Goal: Task Accomplishment & Management: Manage account settings

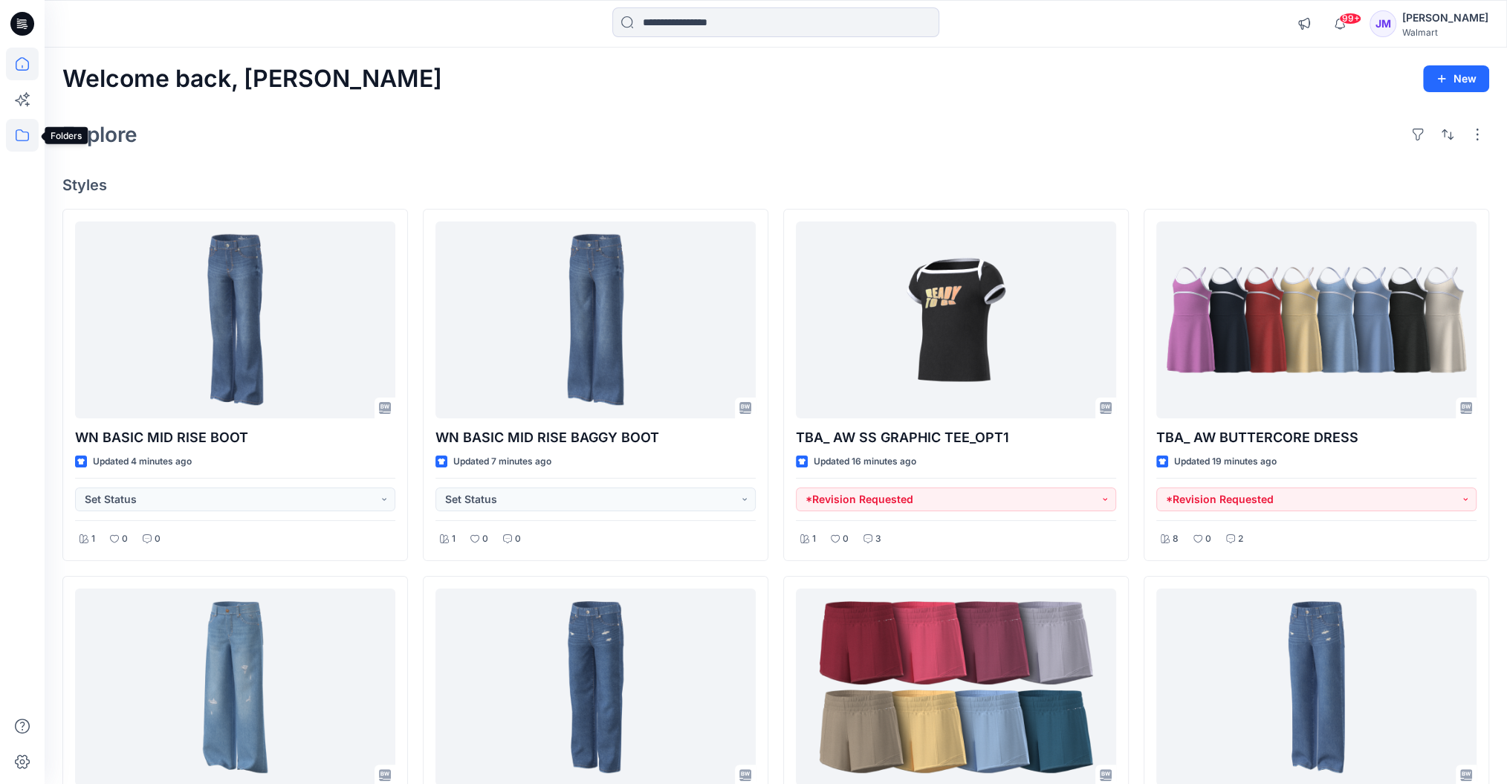
click at [21, 132] on icon at bounding box center [22, 135] width 33 height 33
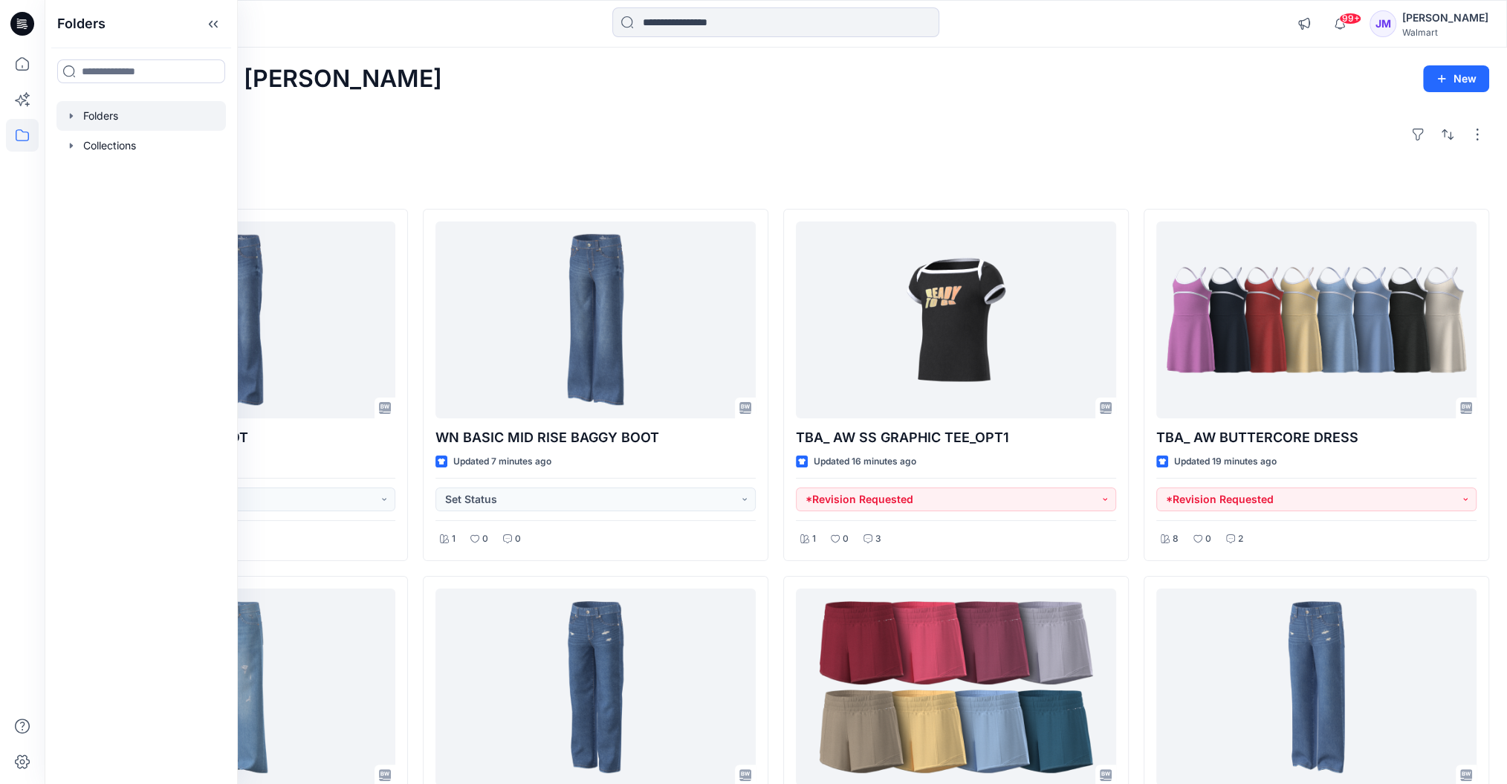
click at [115, 113] on div at bounding box center [140, 116] width 169 height 30
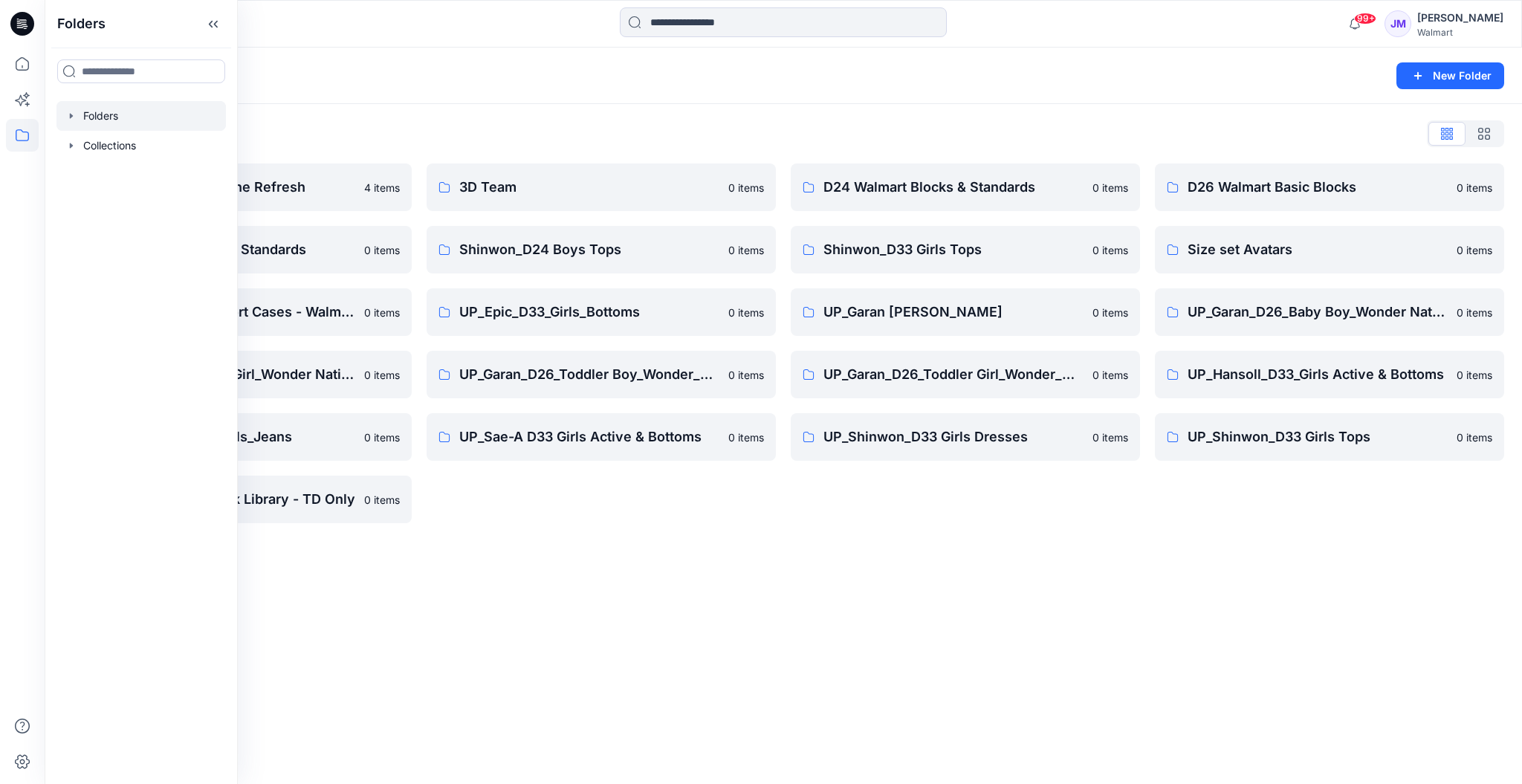
click at [578, 504] on div "3D Team 0 items Shinwon_D24 Boys Tops 0 items UP_Epic_D33_Girls_Bottoms 0 items…" at bounding box center [601, 343] width 349 height 360
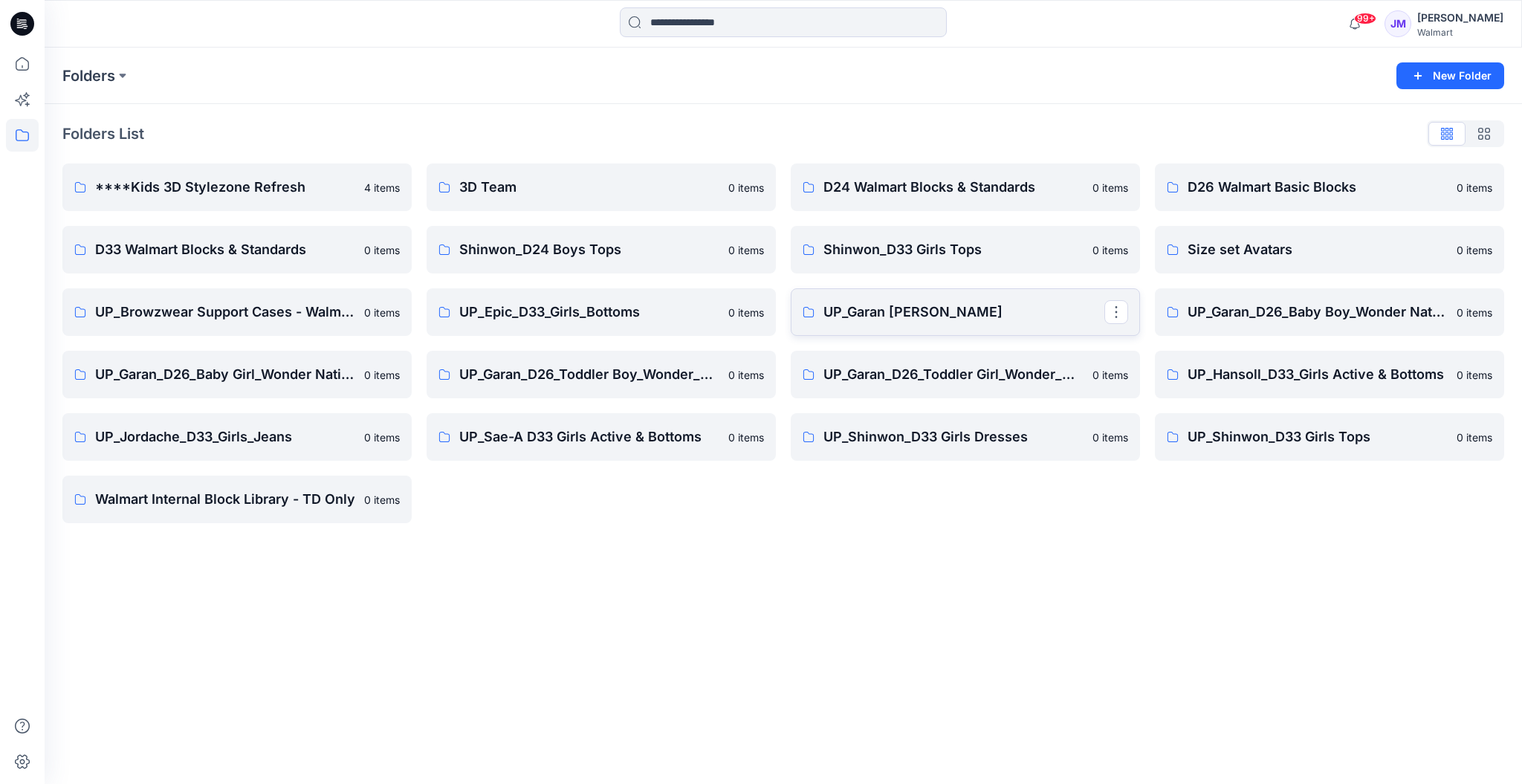
click at [912, 311] on p "UP_Garan [PERSON_NAME]" at bounding box center [963, 312] width 281 height 21
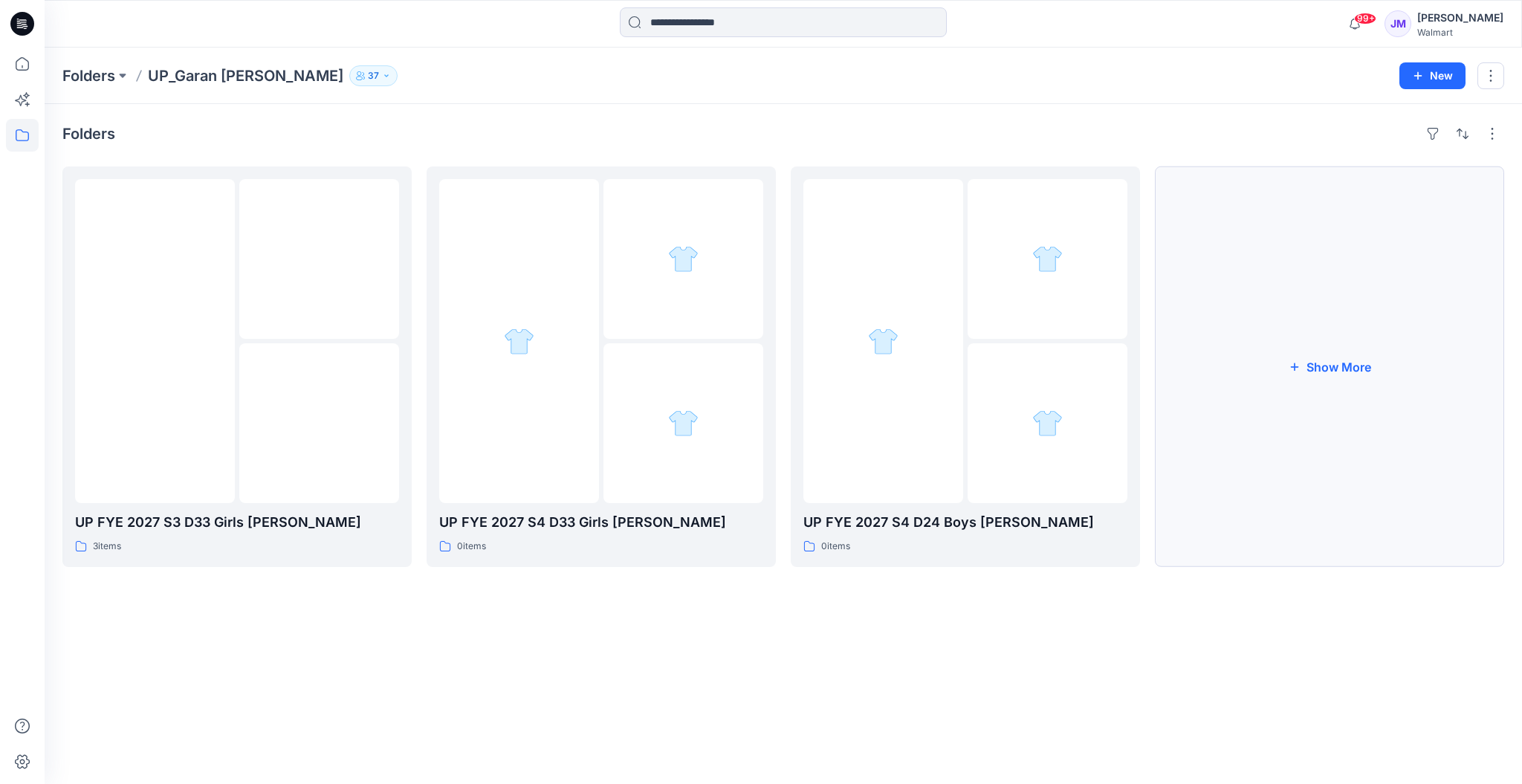
click at [1130, 366] on button "Show More" at bounding box center [1329, 366] width 349 height 401
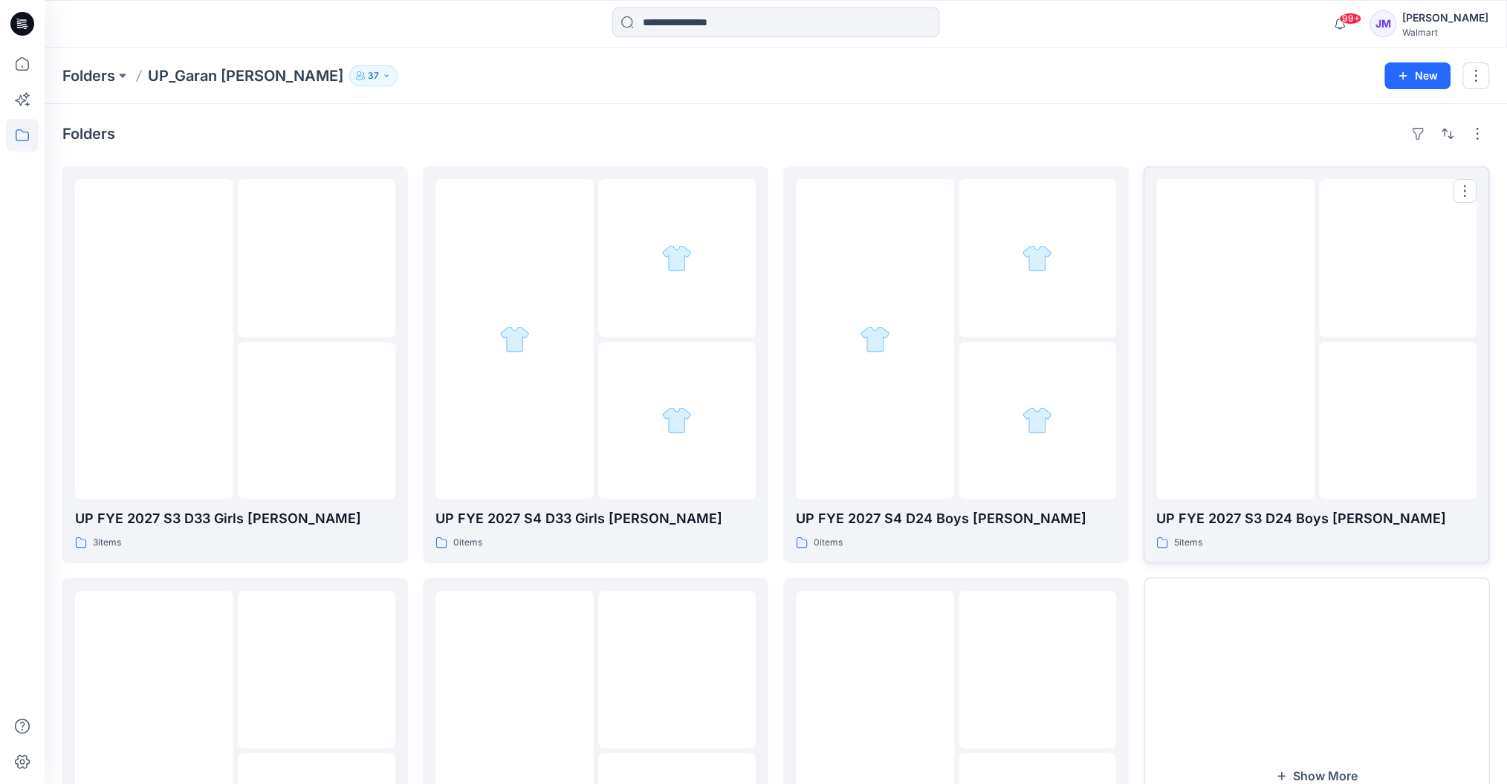
click at [1130, 421] on img at bounding box center [1398, 421] width 0 height 0
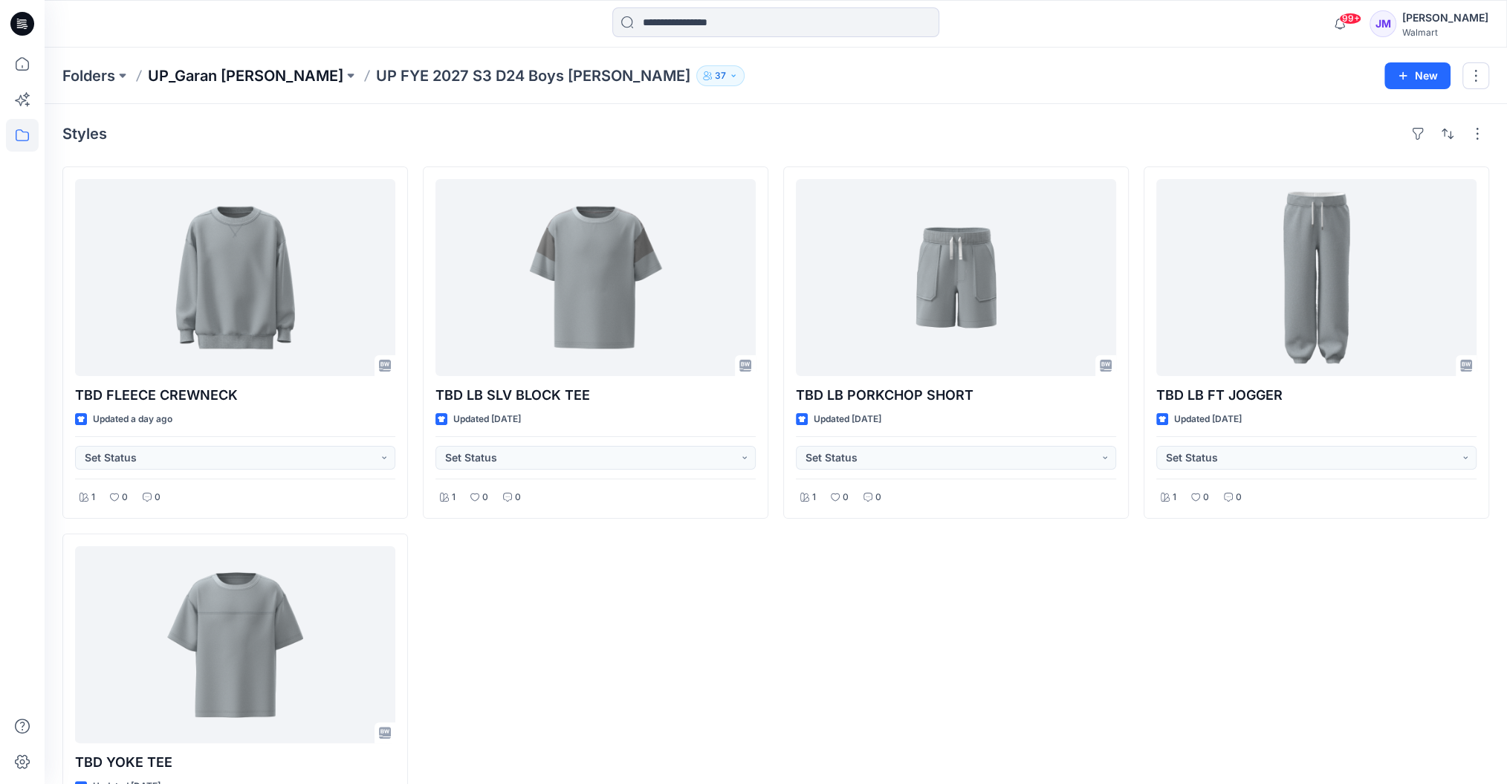
click at [207, 75] on p "UP_Garan [PERSON_NAME]" at bounding box center [245, 75] width 195 height 21
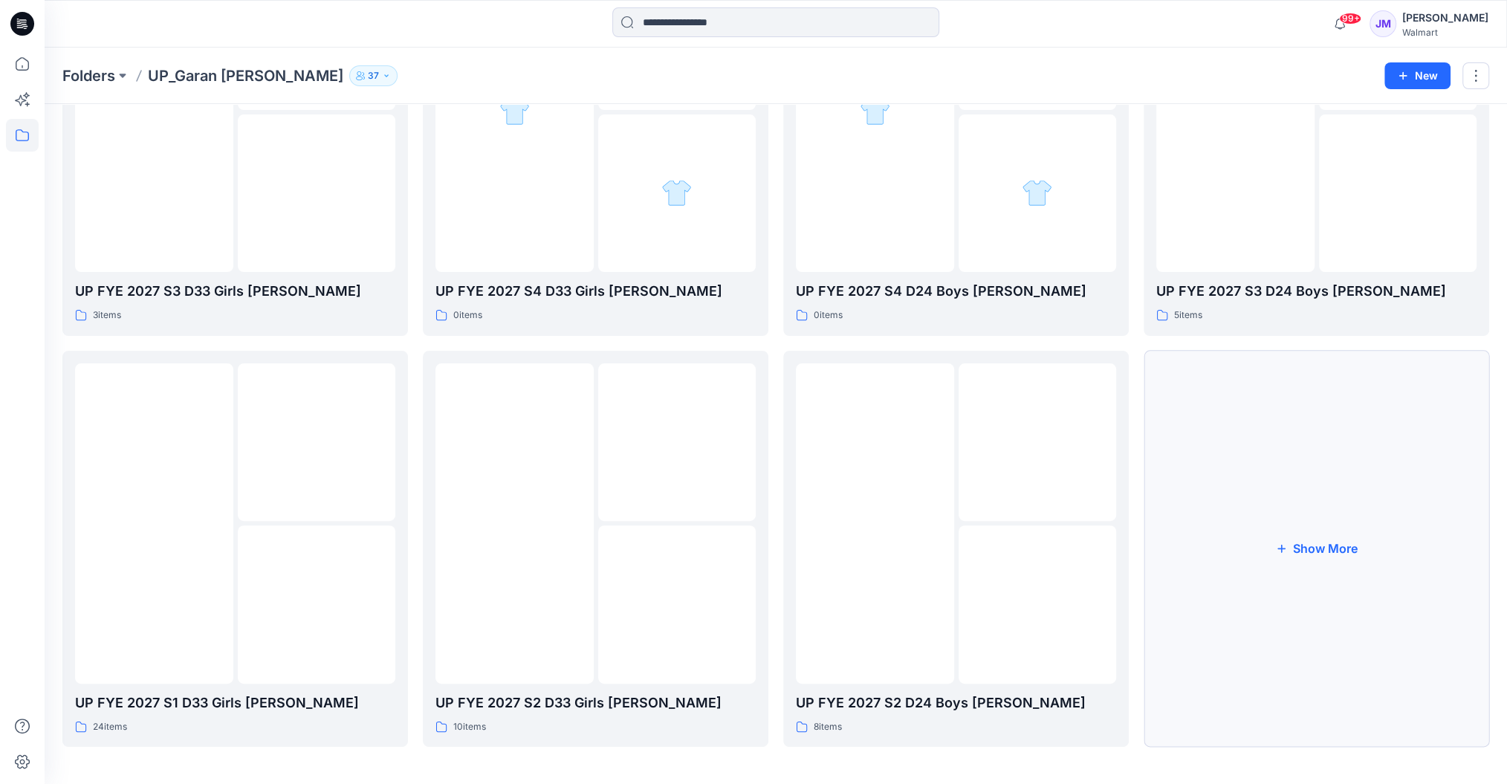
scroll to position [230, 0]
click at [1130, 545] on button "Show More" at bounding box center [1317, 546] width 346 height 397
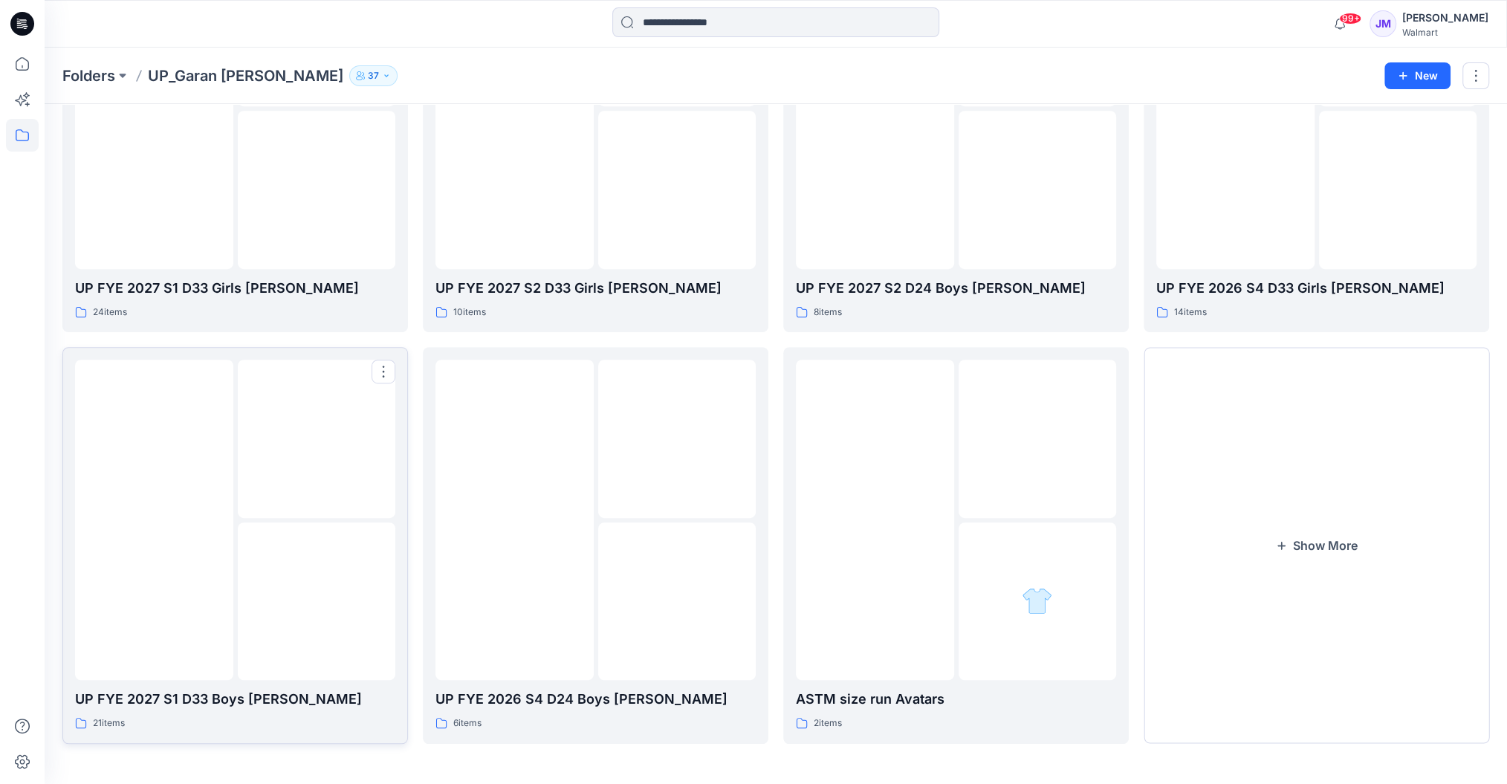
click at [154, 520] on img at bounding box center [154, 520] width 0 height 0
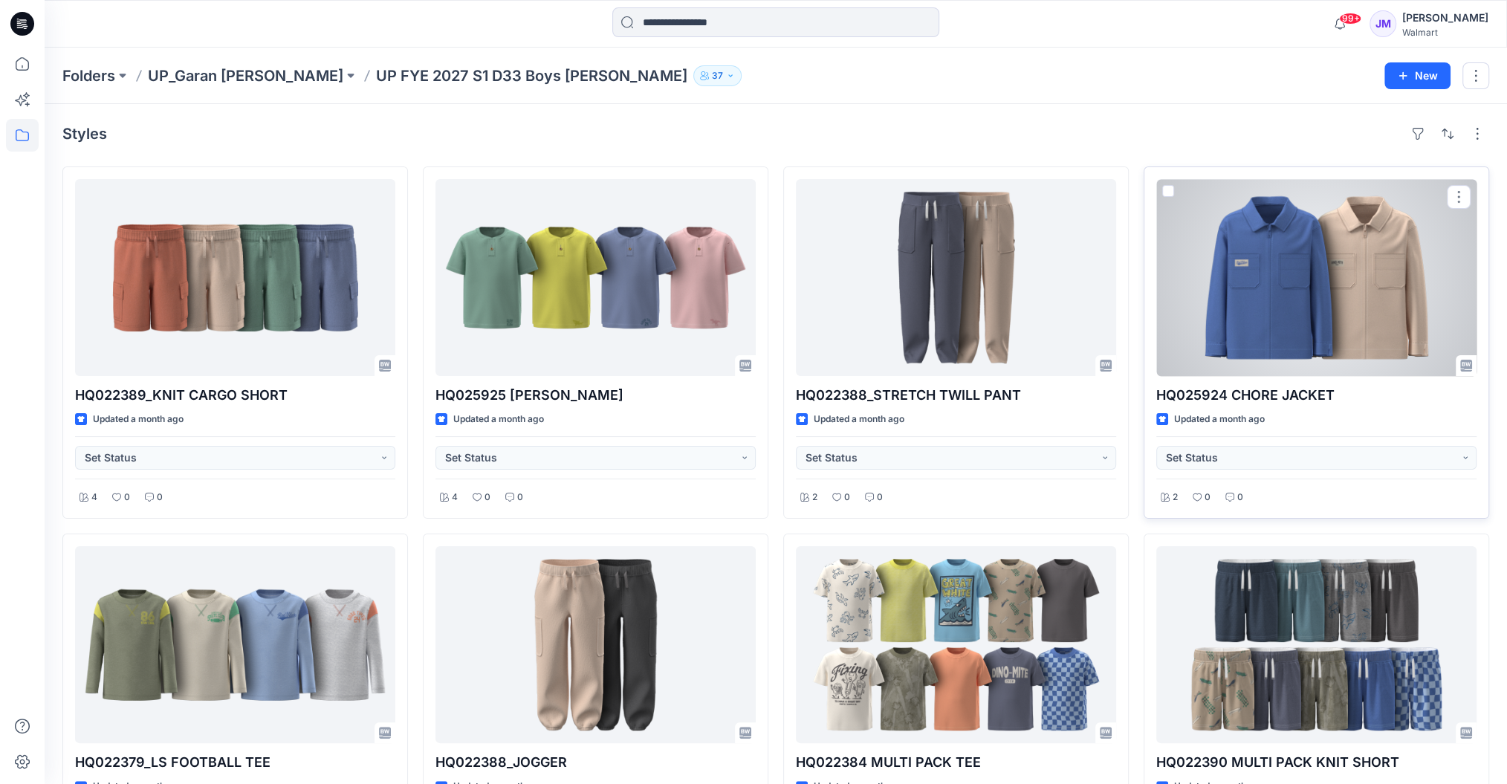
click at [1130, 294] on div at bounding box center [1316, 277] width 320 height 197
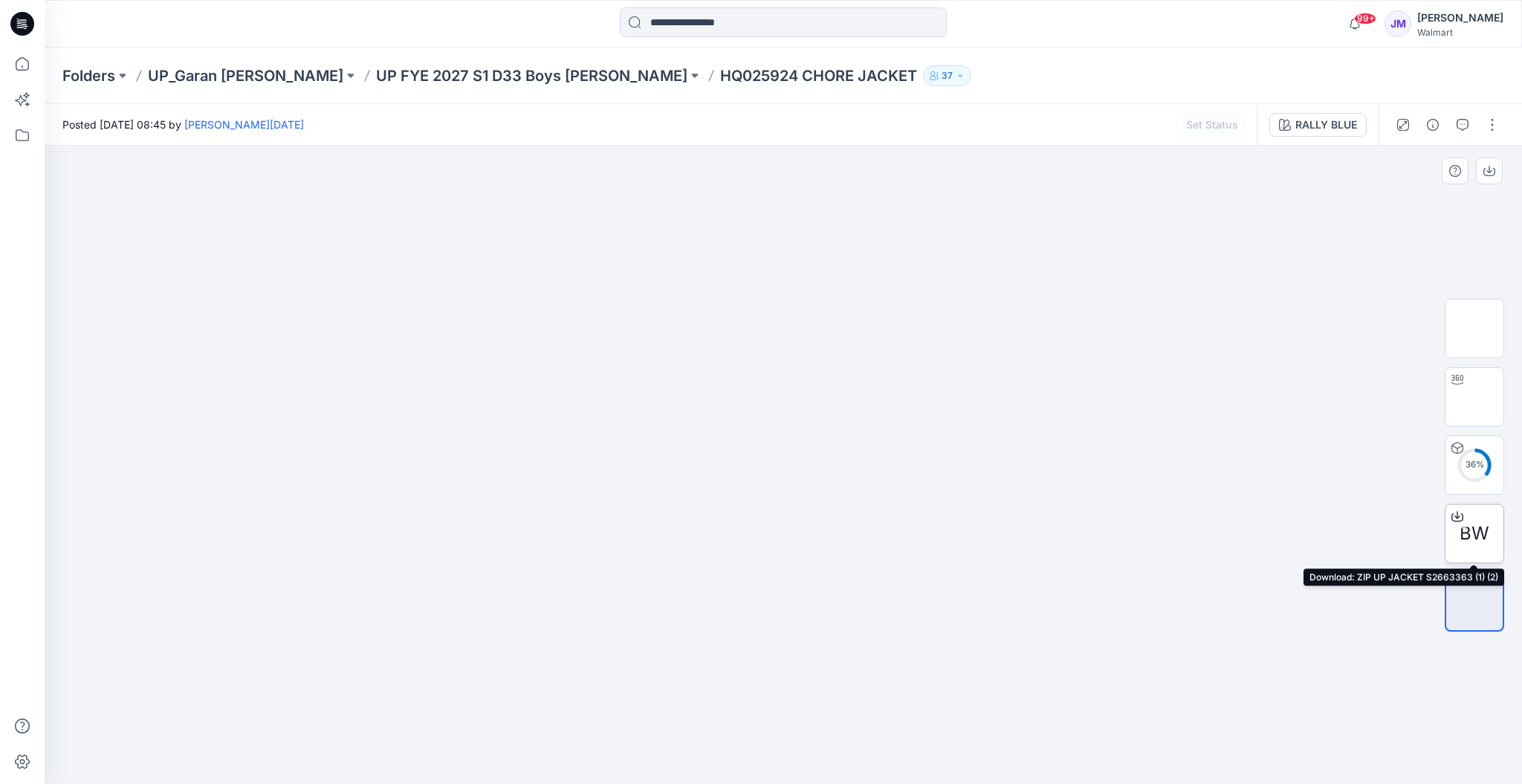
click at [1130, 517] on icon at bounding box center [1457, 517] width 12 height 12
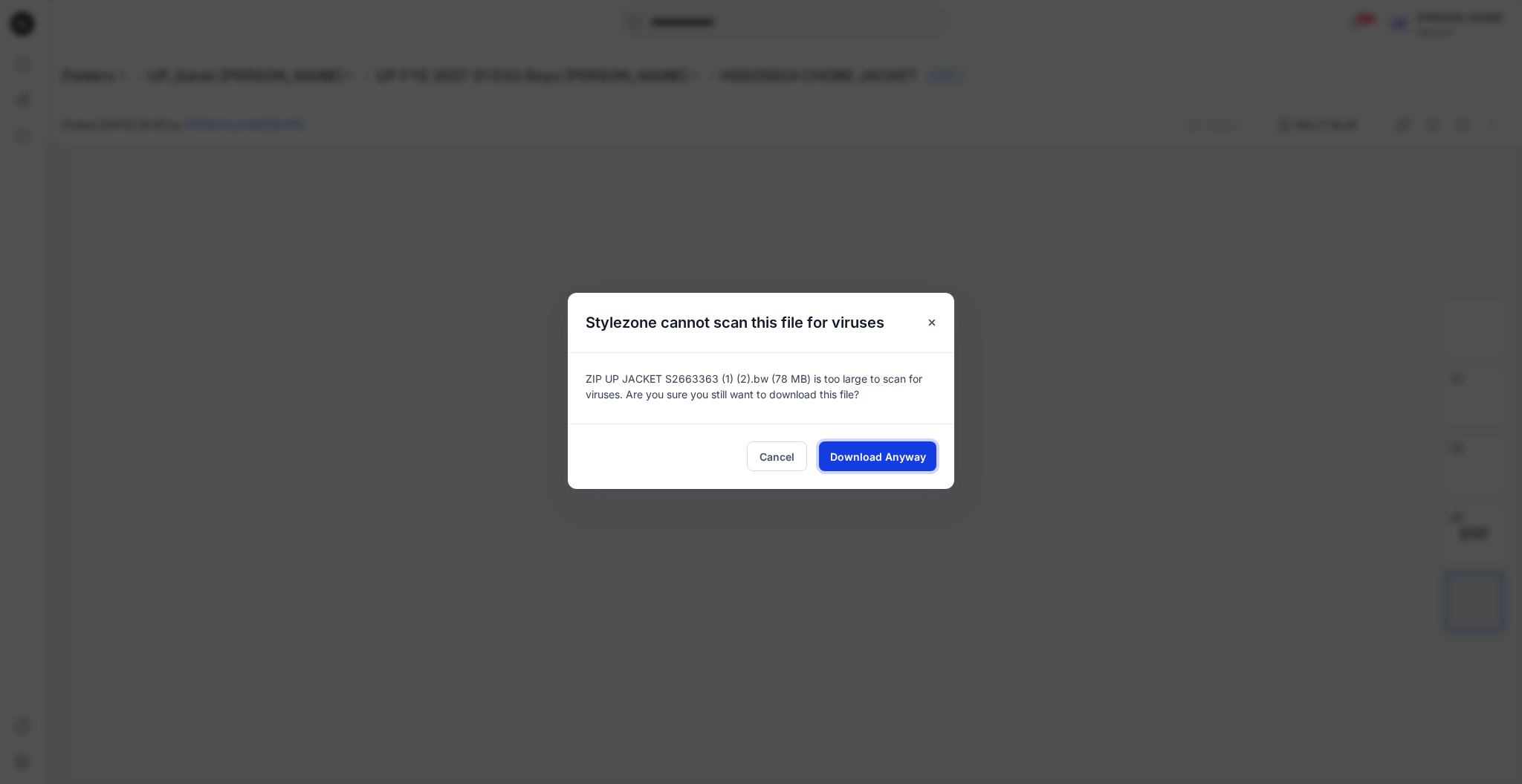
click at [895, 458] on span "Download Anyway" at bounding box center [878, 457] width 96 height 16
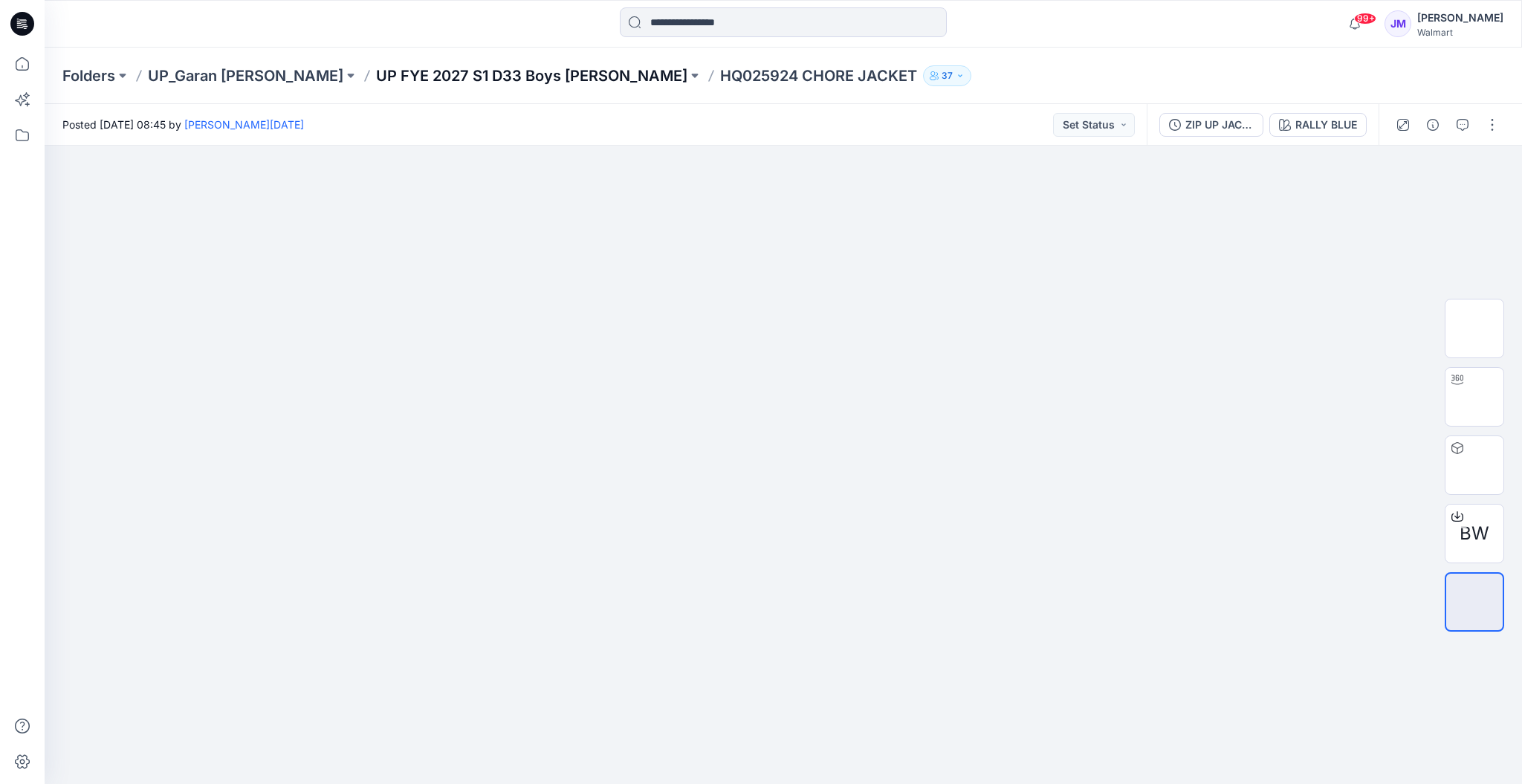
click at [476, 74] on p "UP FYE 2027 S1 D33 Boys [PERSON_NAME]" at bounding box center [531, 75] width 311 height 21
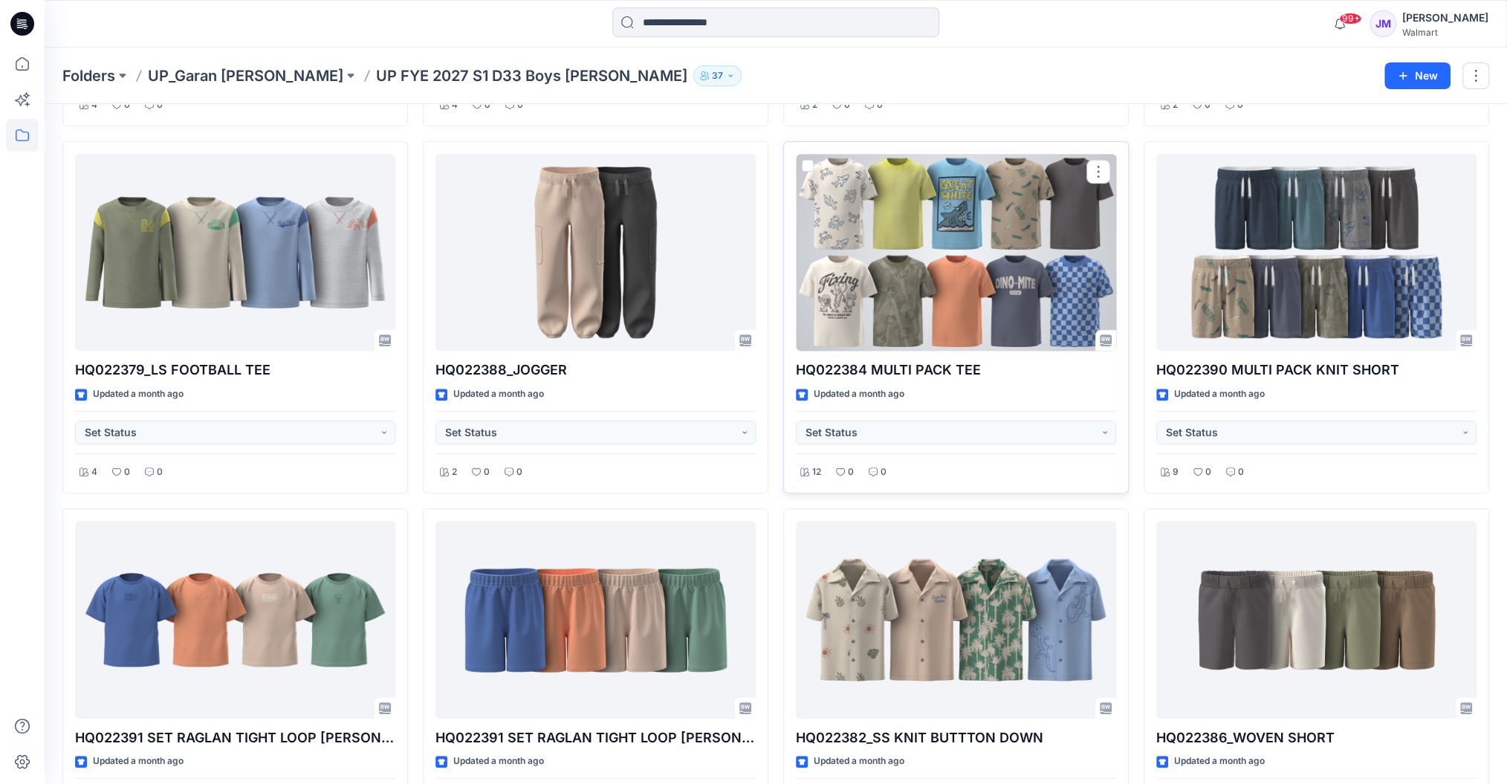
scroll to position [495, 0]
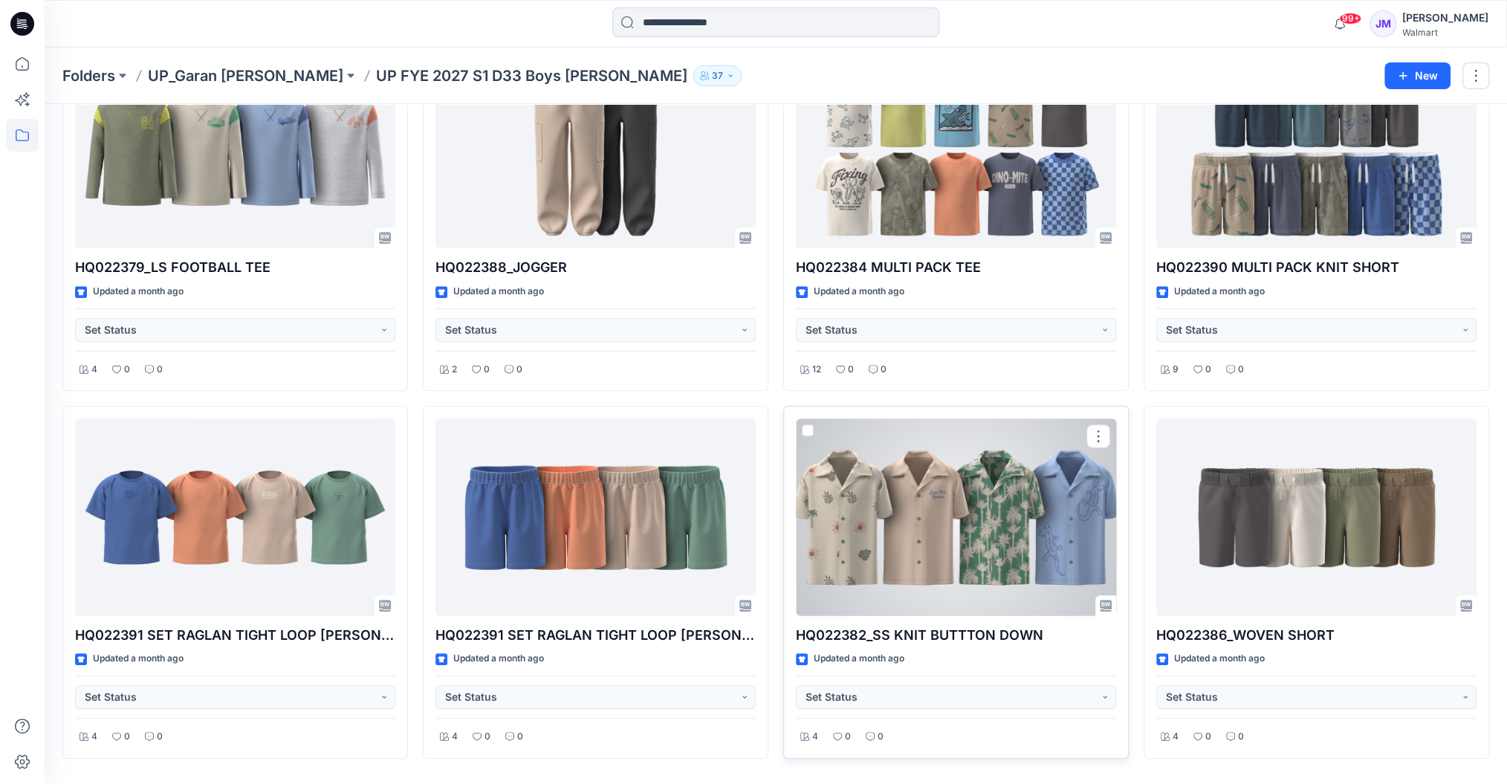
click at [932, 504] on div at bounding box center [956, 516] width 320 height 197
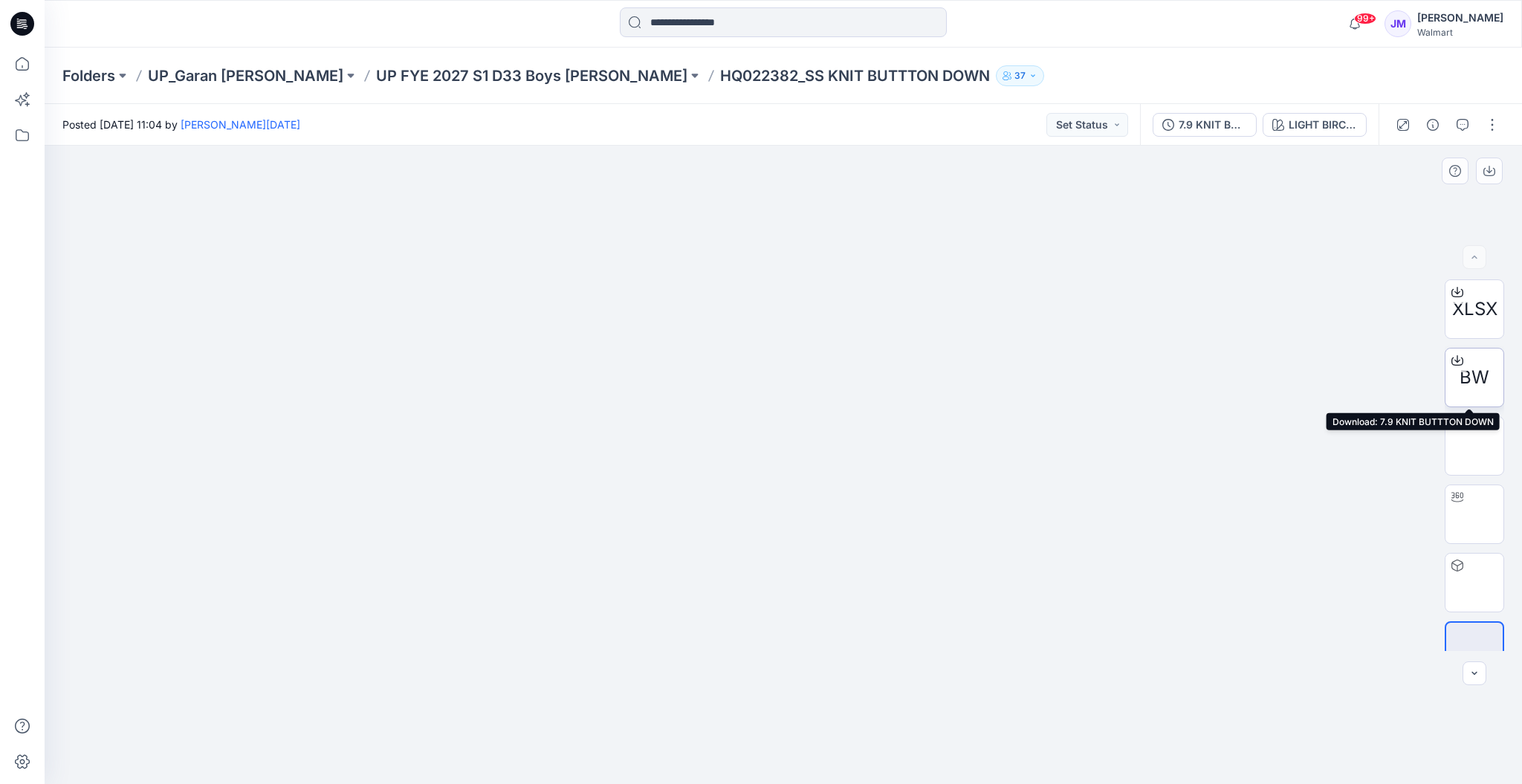
click at [1130, 360] on icon at bounding box center [1457, 360] width 12 height 12
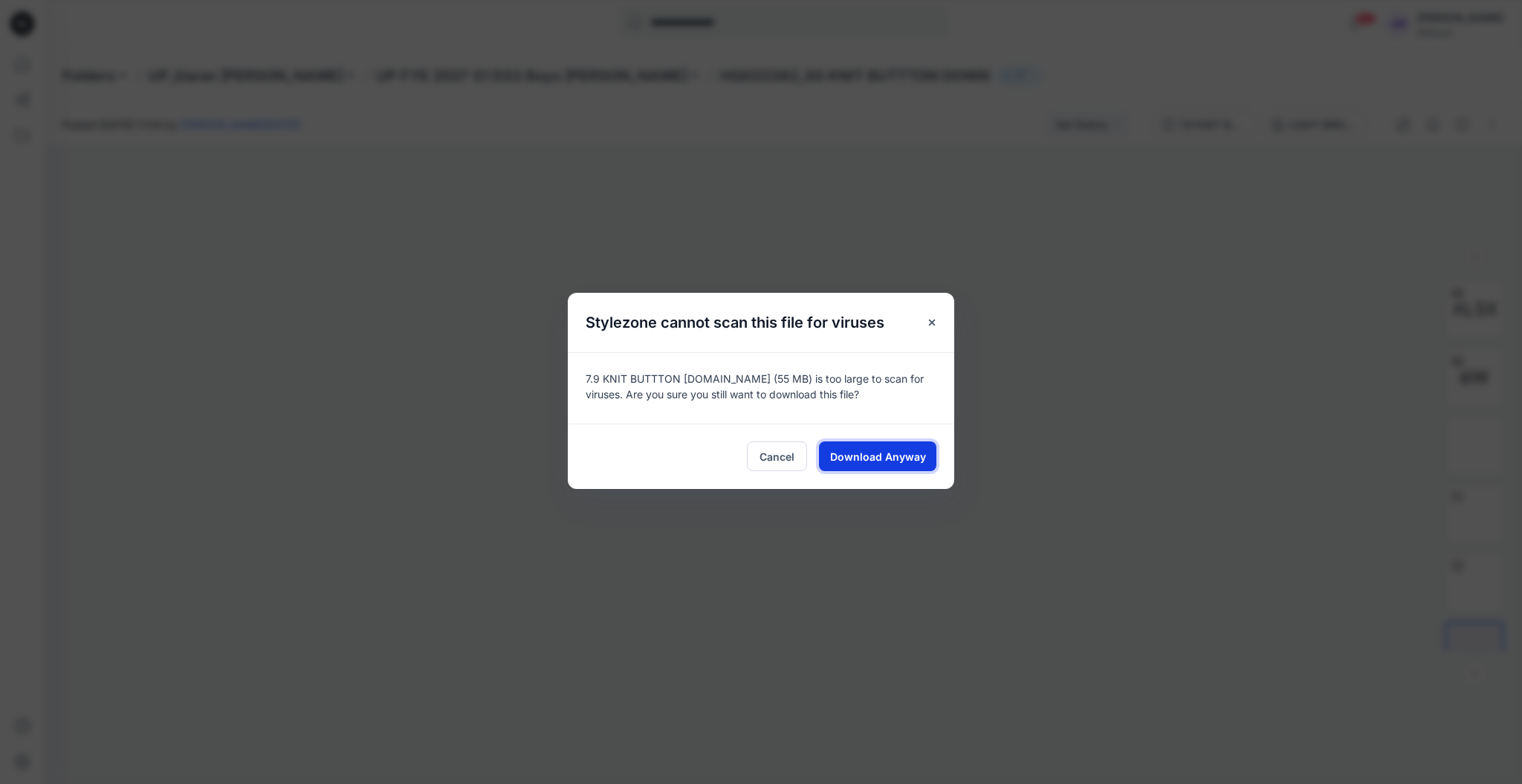
click at [858, 455] on span "Download Anyway" at bounding box center [878, 457] width 96 height 16
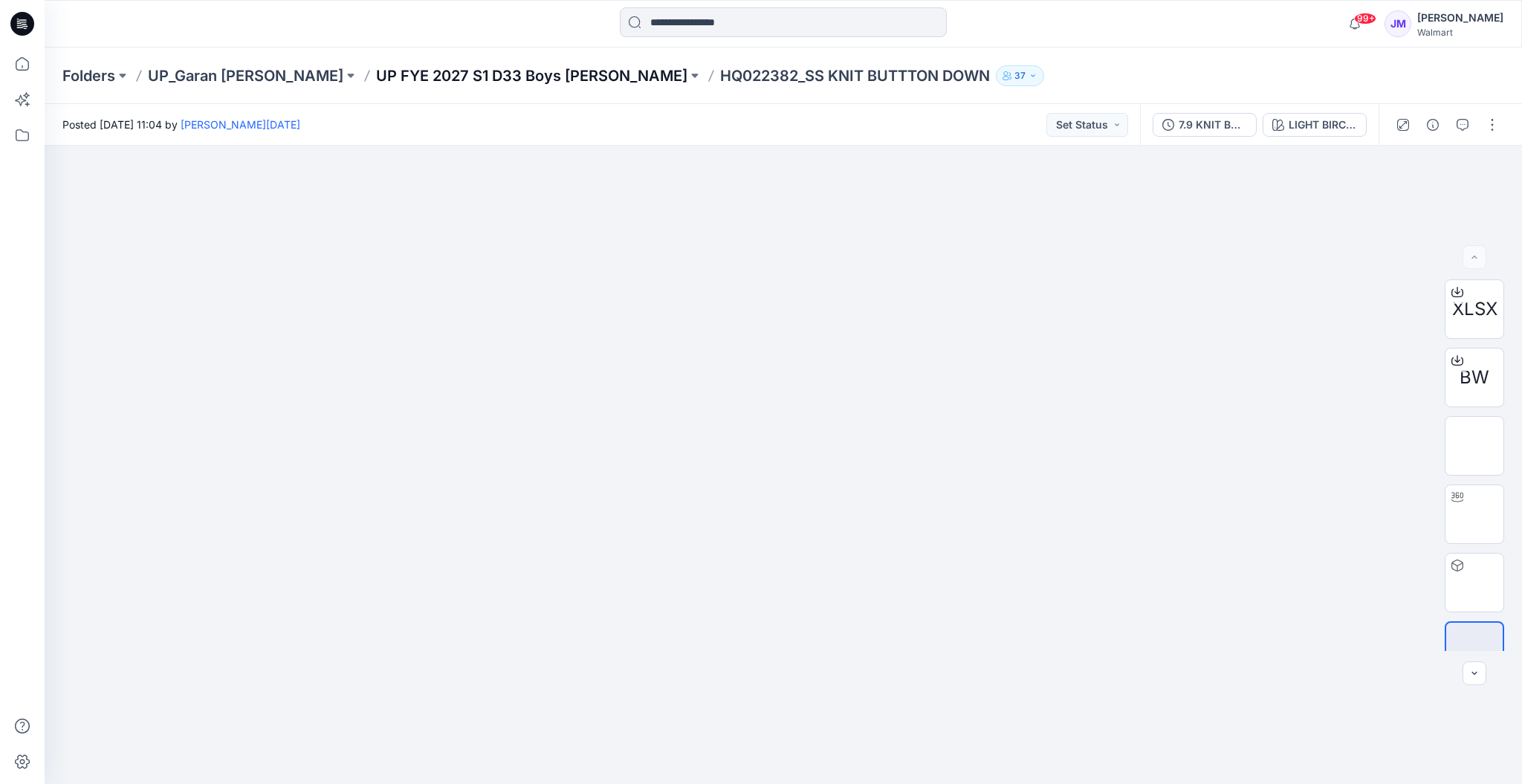
click at [485, 75] on p "UP FYE 2027 S1 D33 Boys [PERSON_NAME]" at bounding box center [531, 75] width 311 height 21
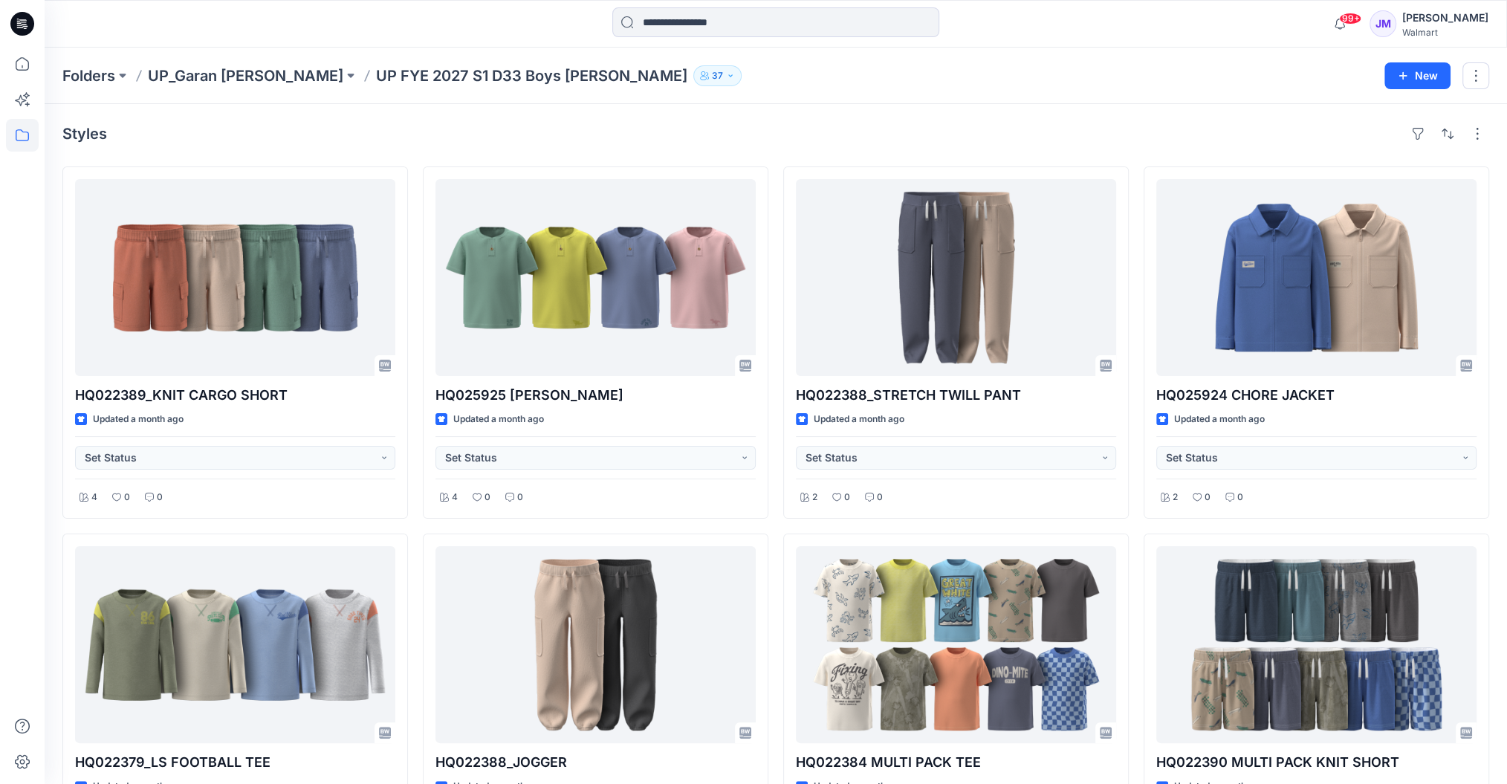
click at [1130, 21] on div "[PERSON_NAME]" at bounding box center [1445, 18] width 86 height 18
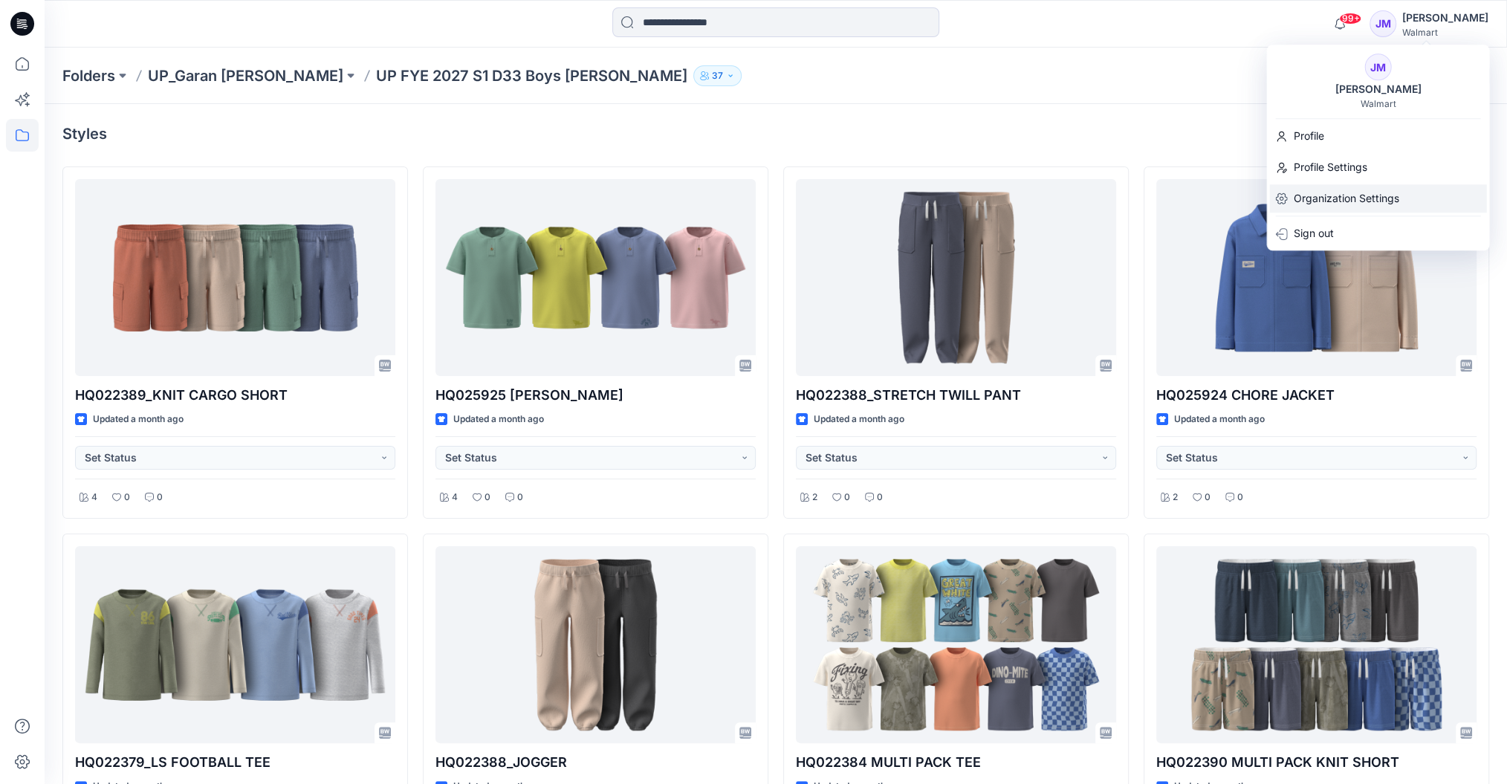
click at [1130, 196] on p "Organization Settings" at bounding box center [1346, 198] width 106 height 28
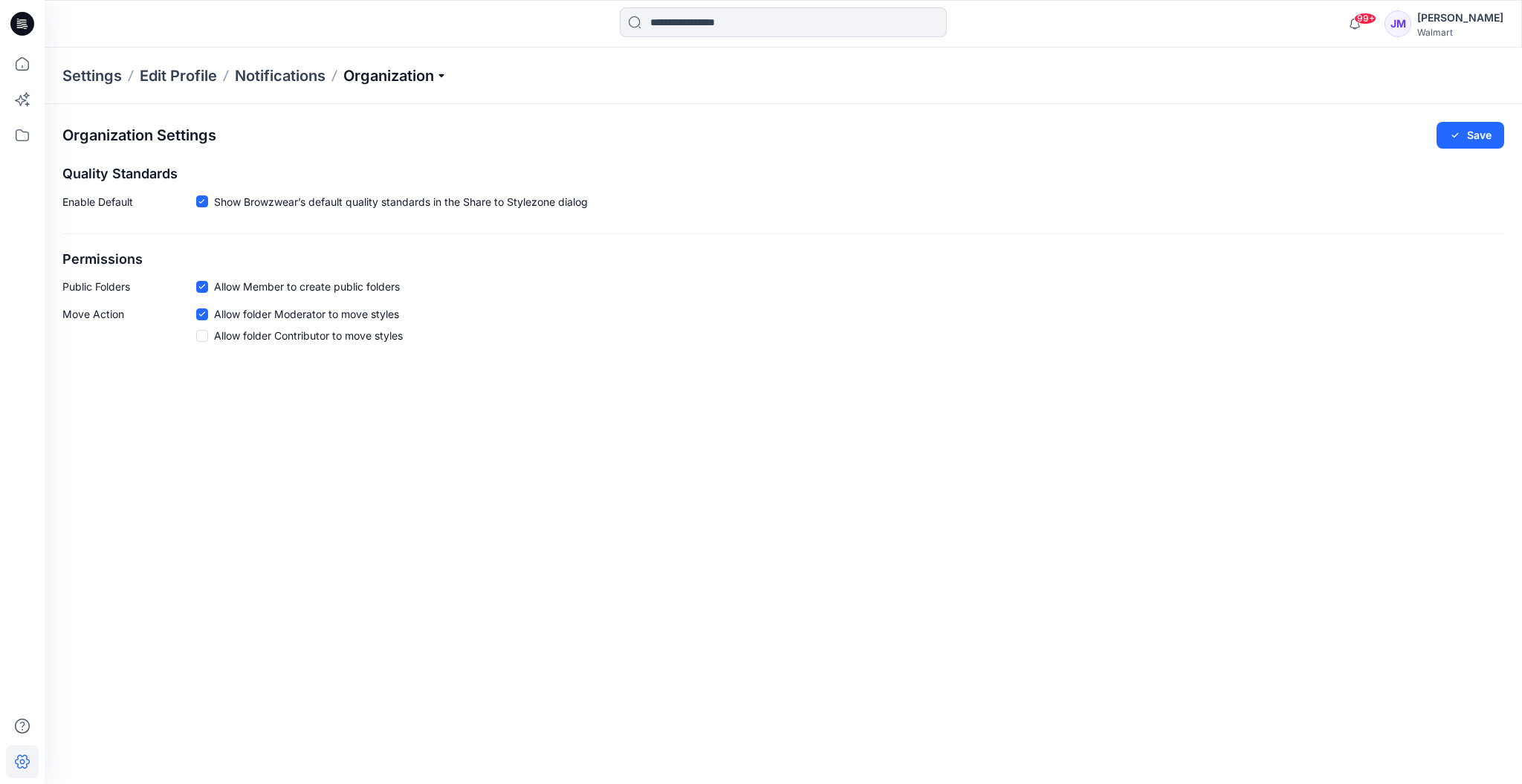
click at [375, 76] on p "Organization" at bounding box center [395, 75] width 104 height 21
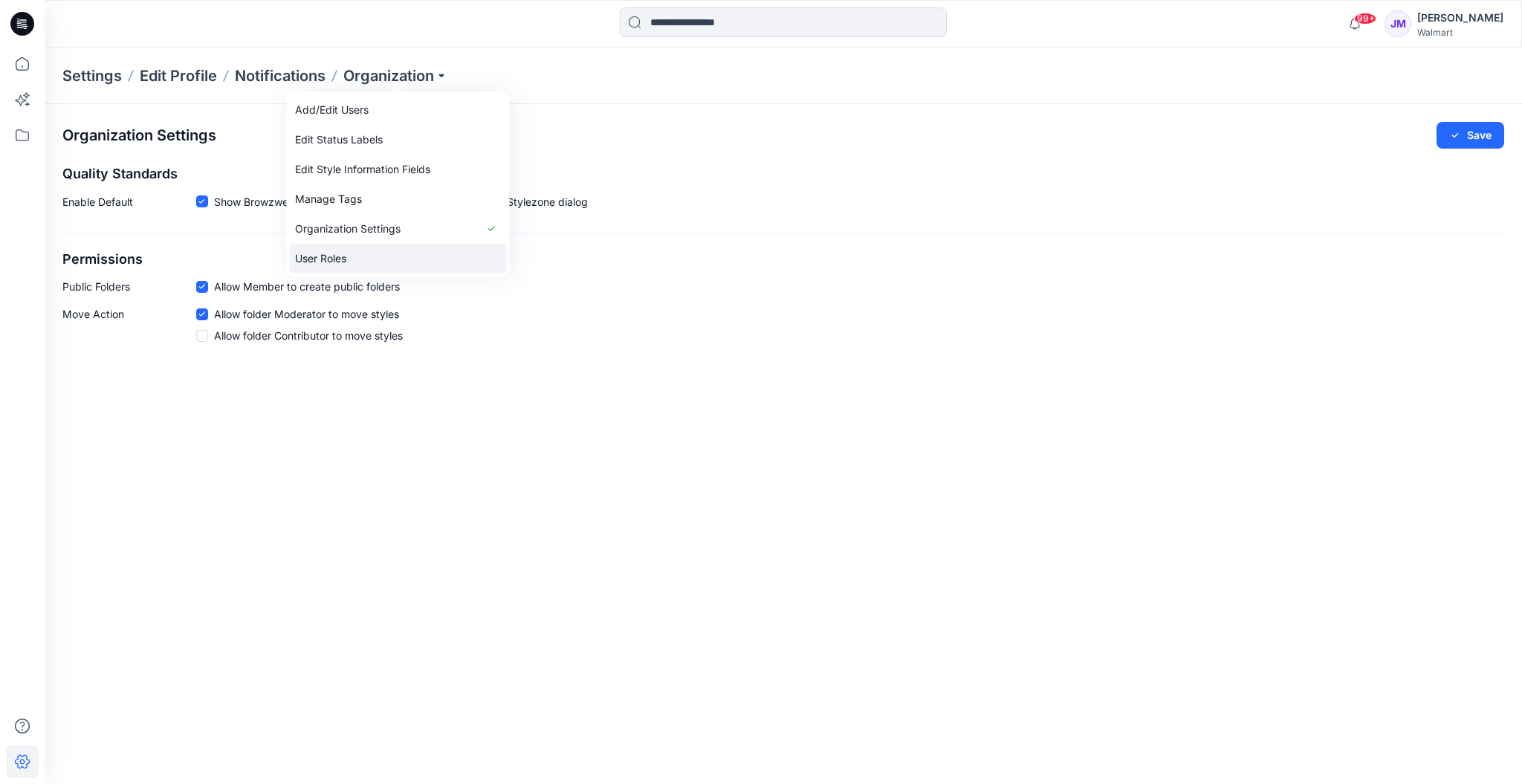
click at [346, 253] on link "User Roles" at bounding box center [397, 259] width 217 height 30
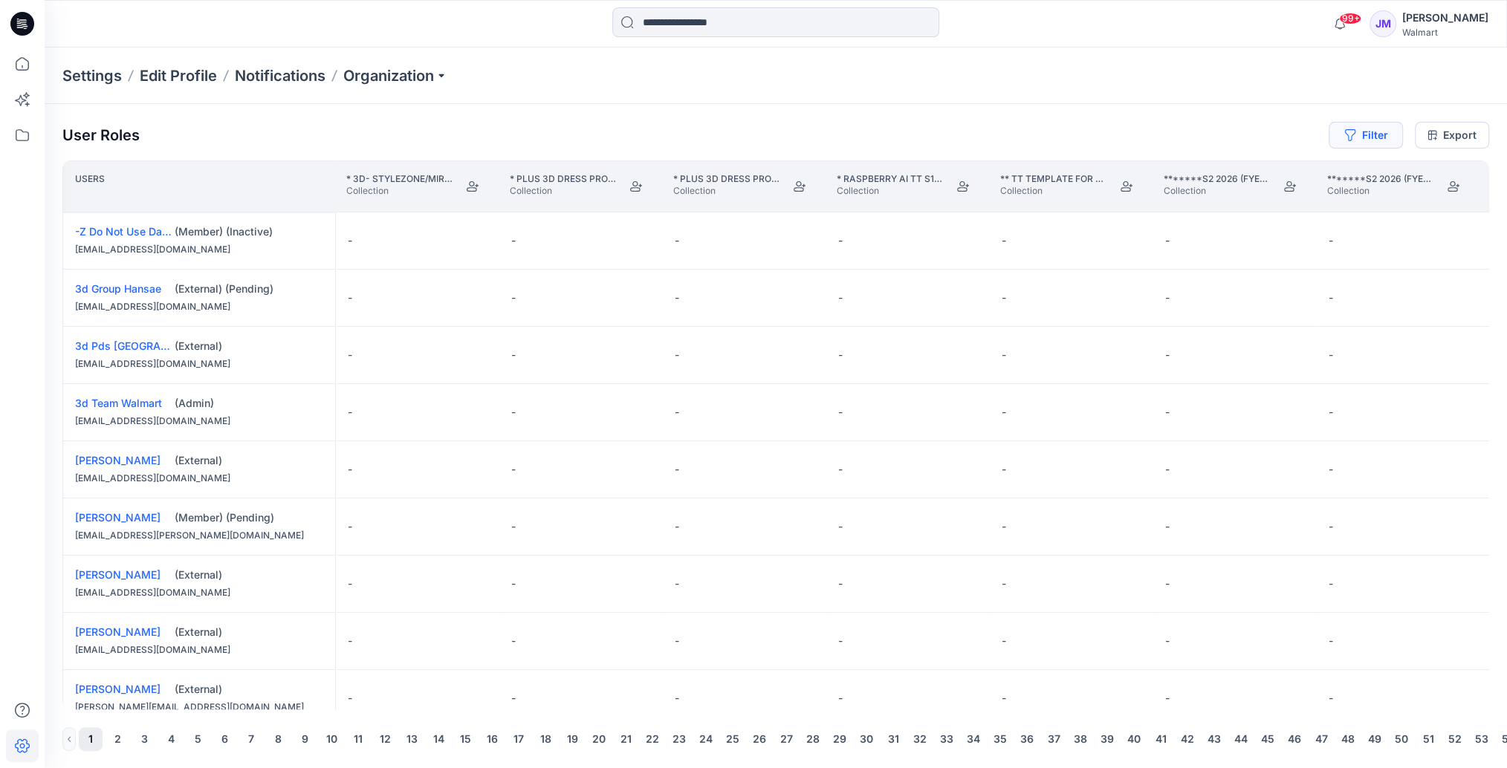
click at [1130, 142] on button "Filter" at bounding box center [1366, 135] width 74 height 27
click at [1130, 176] on div at bounding box center [1312, 174] width 153 height 19
type input "**********"
click at [1130, 205] on p "[PERSON_NAME]" at bounding box center [1307, 211] width 85 height 19
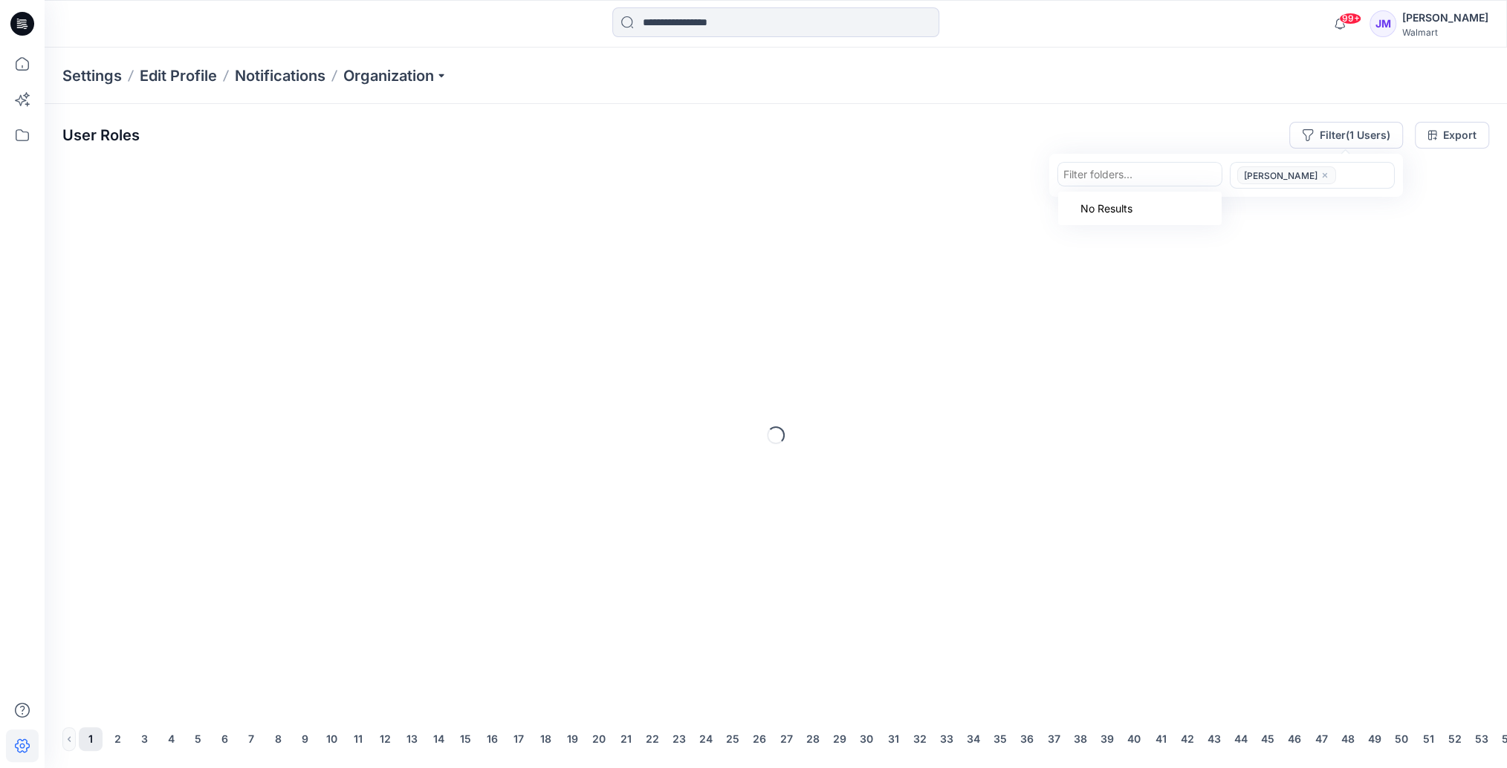
click at [1130, 172] on div at bounding box center [1139, 174] width 153 height 19
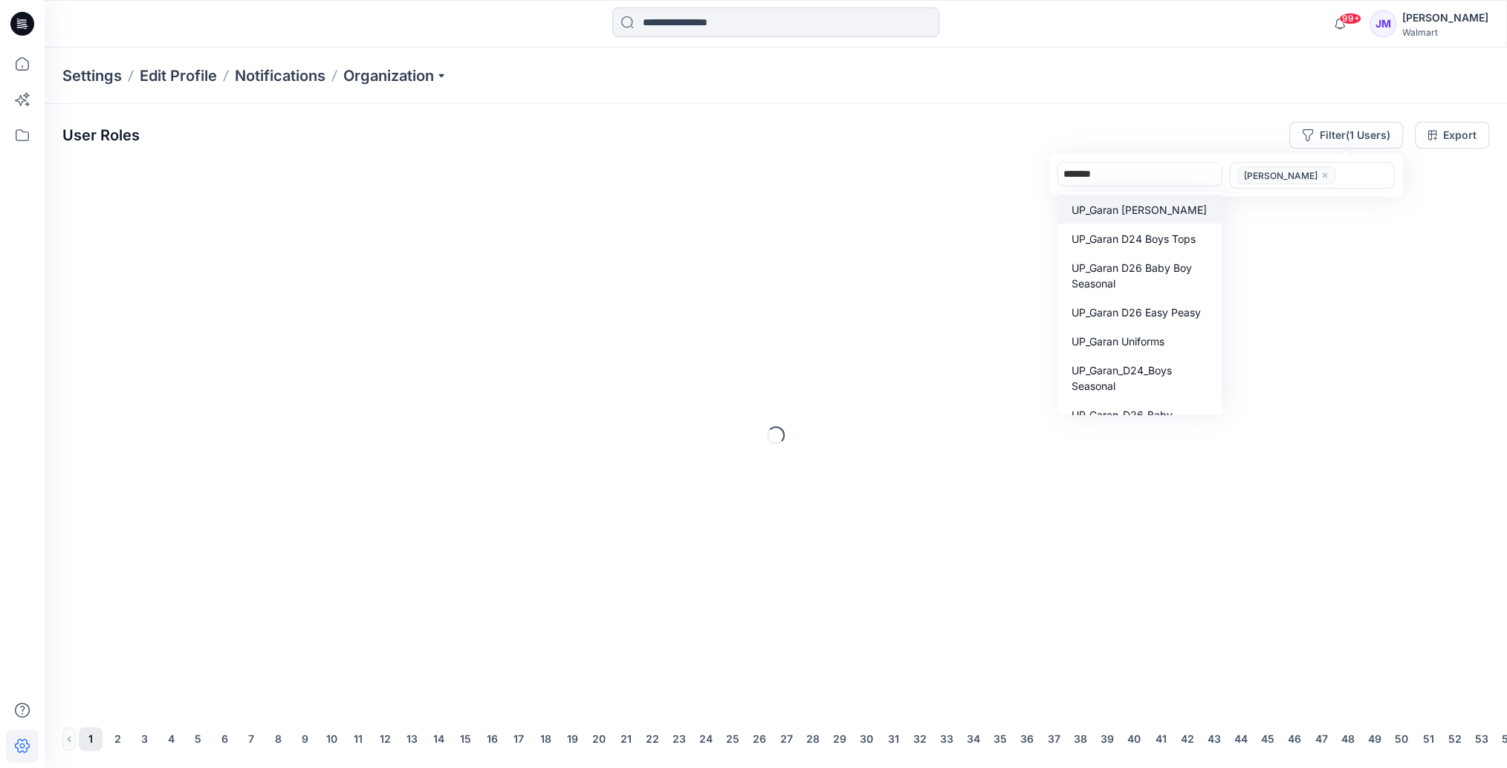
type input "********"
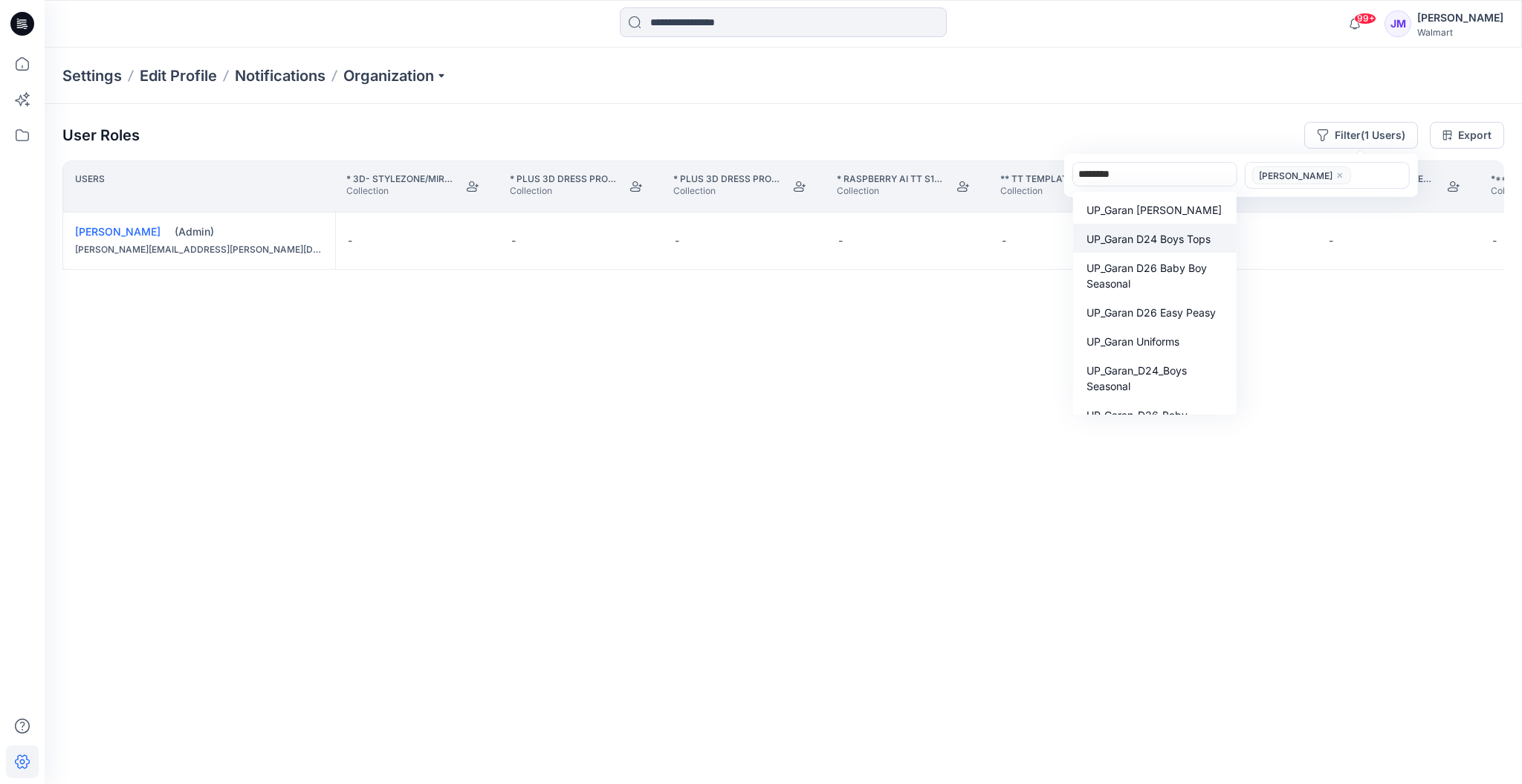
click at [1130, 235] on p "UP_Garan D24 Boys Tops" at bounding box center [1148, 239] width 124 height 16
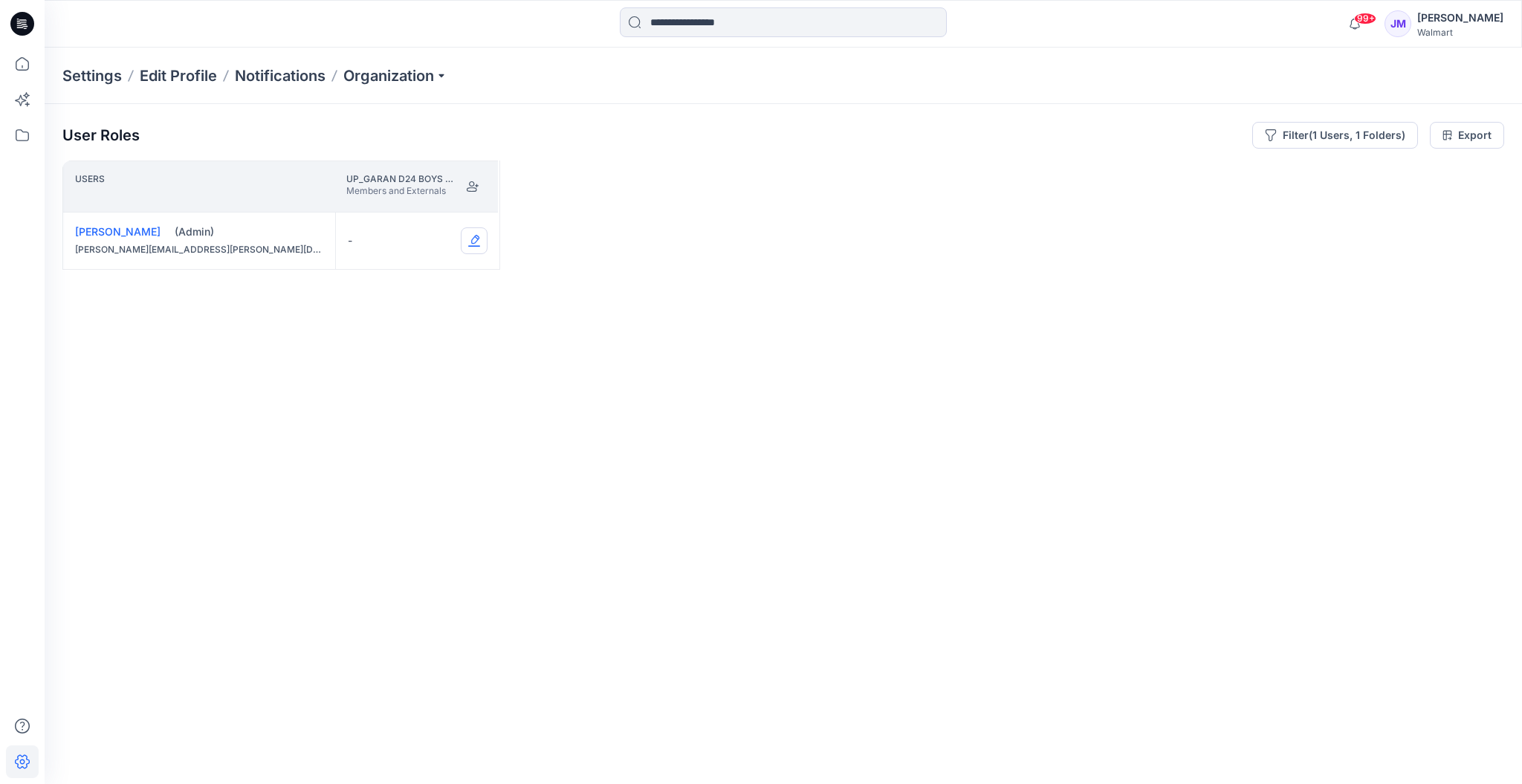
click at [476, 238] on button "Edit Role" at bounding box center [474, 240] width 27 height 27
click at [416, 365] on button "Moderator" at bounding box center [403, 356] width 161 height 27
click at [22, 130] on icon at bounding box center [22, 135] width 13 height 12
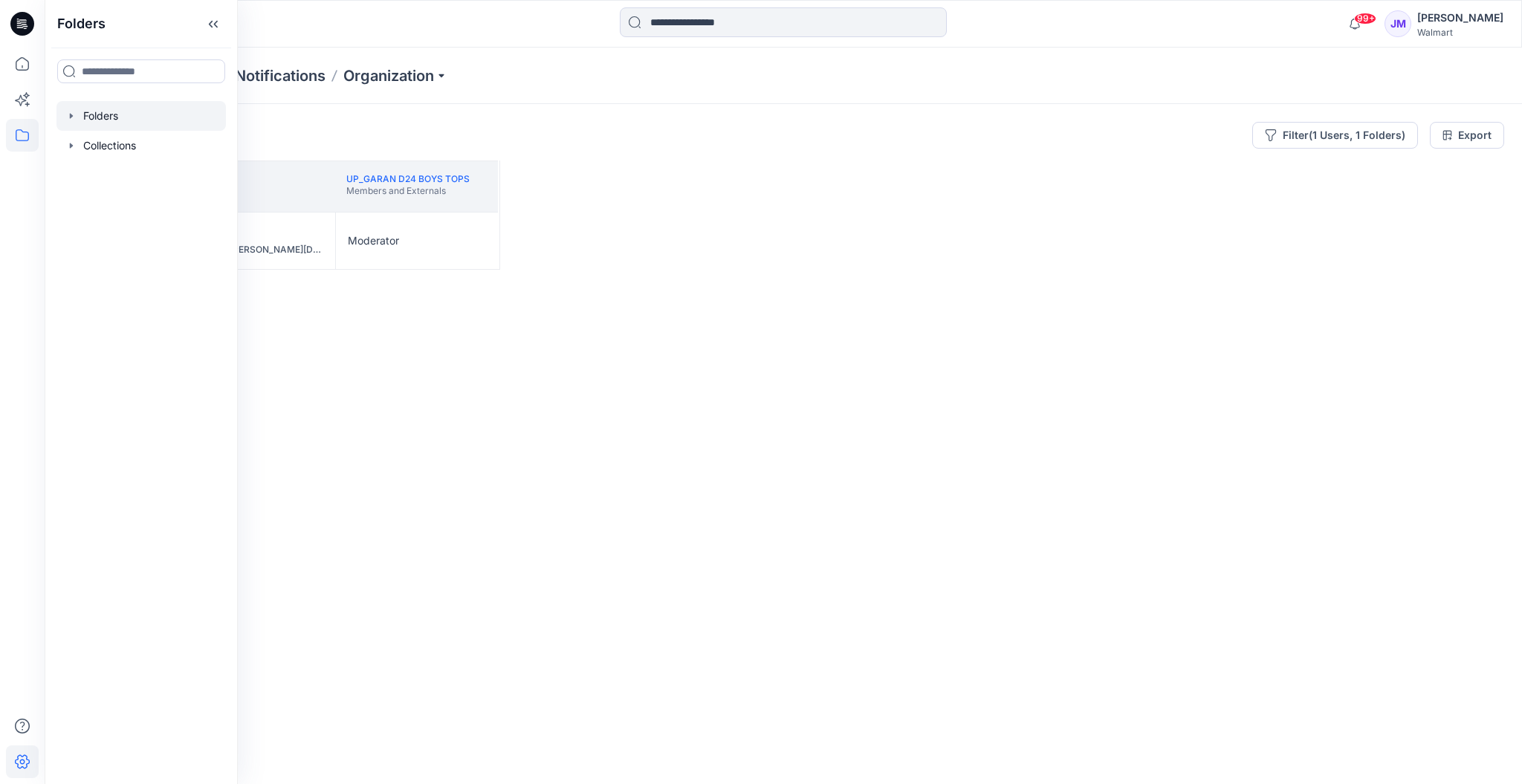
click at [96, 118] on div at bounding box center [140, 116] width 169 height 30
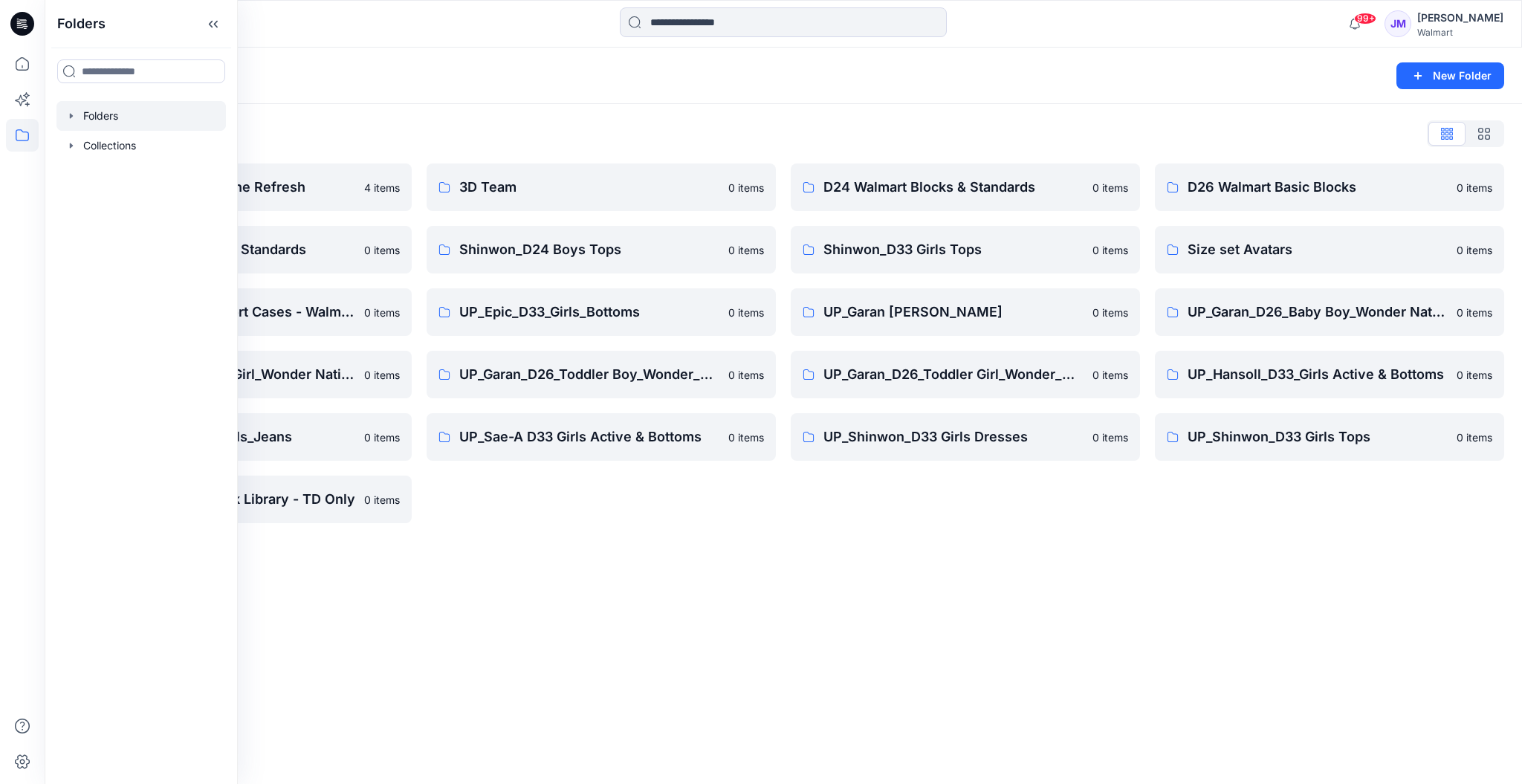
click at [575, 98] on div "Folders New Folder" at bounding box center [783, 76] width 1477 height 56
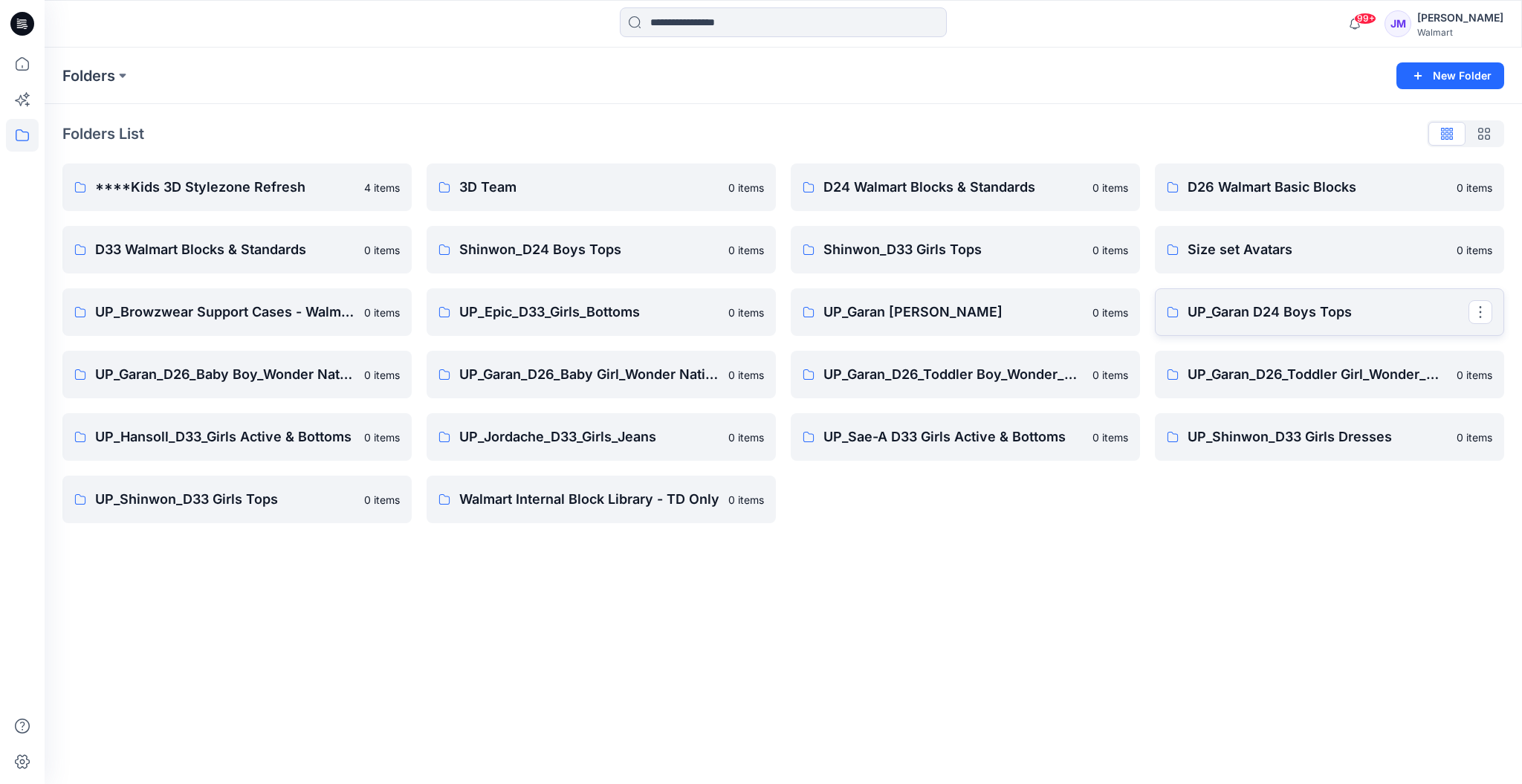
click at [1130, 309] on p "UP_Garan D24 Boys Tops" at bounding box center [1328, 312] width 281 height 21
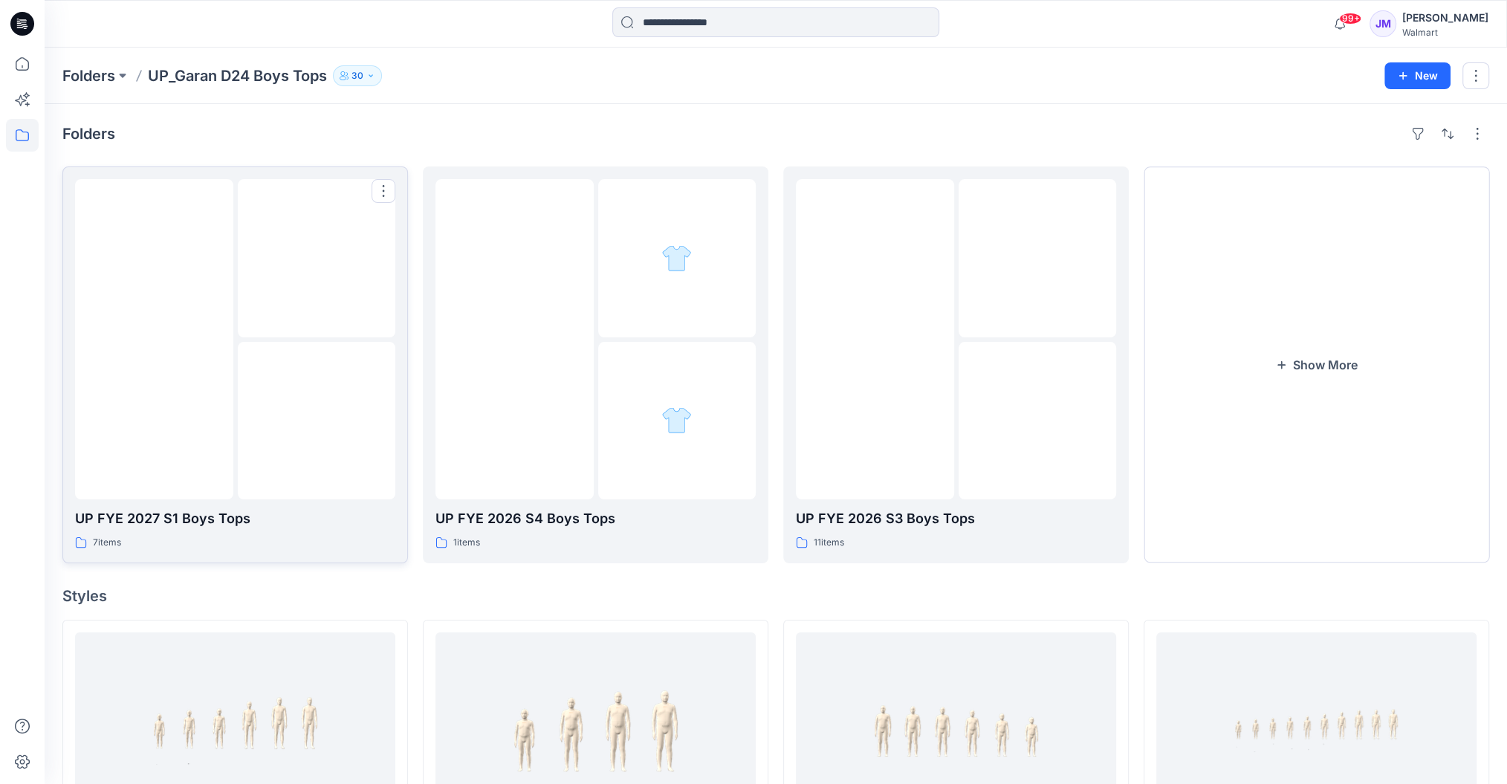
click at [317, 421] on img at bounding box center [317, 421] width 0 height 0
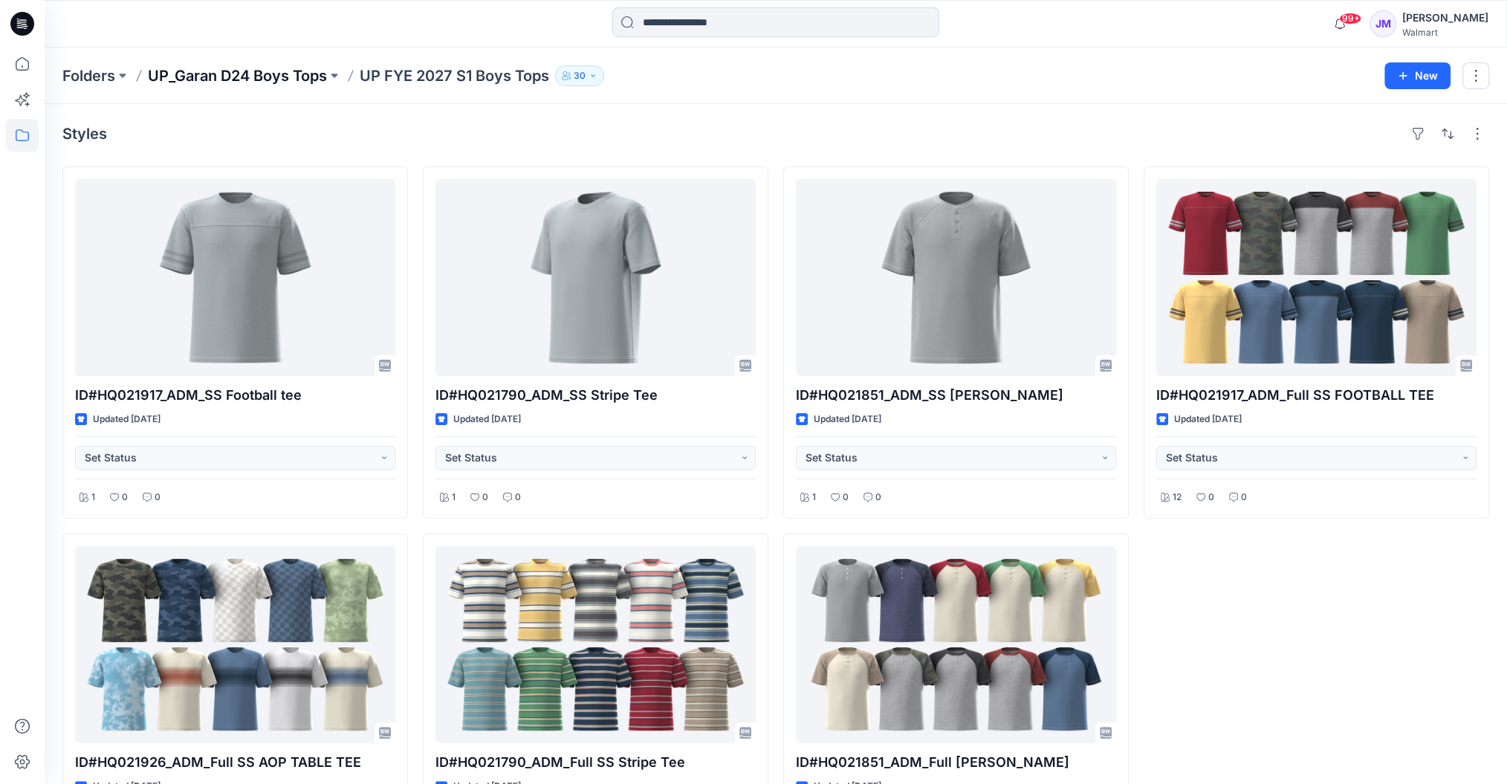
click at [291, 74] on p "UP_Garan D24 Boys Tops" at bounding box center [237, 75] width 179 height 21
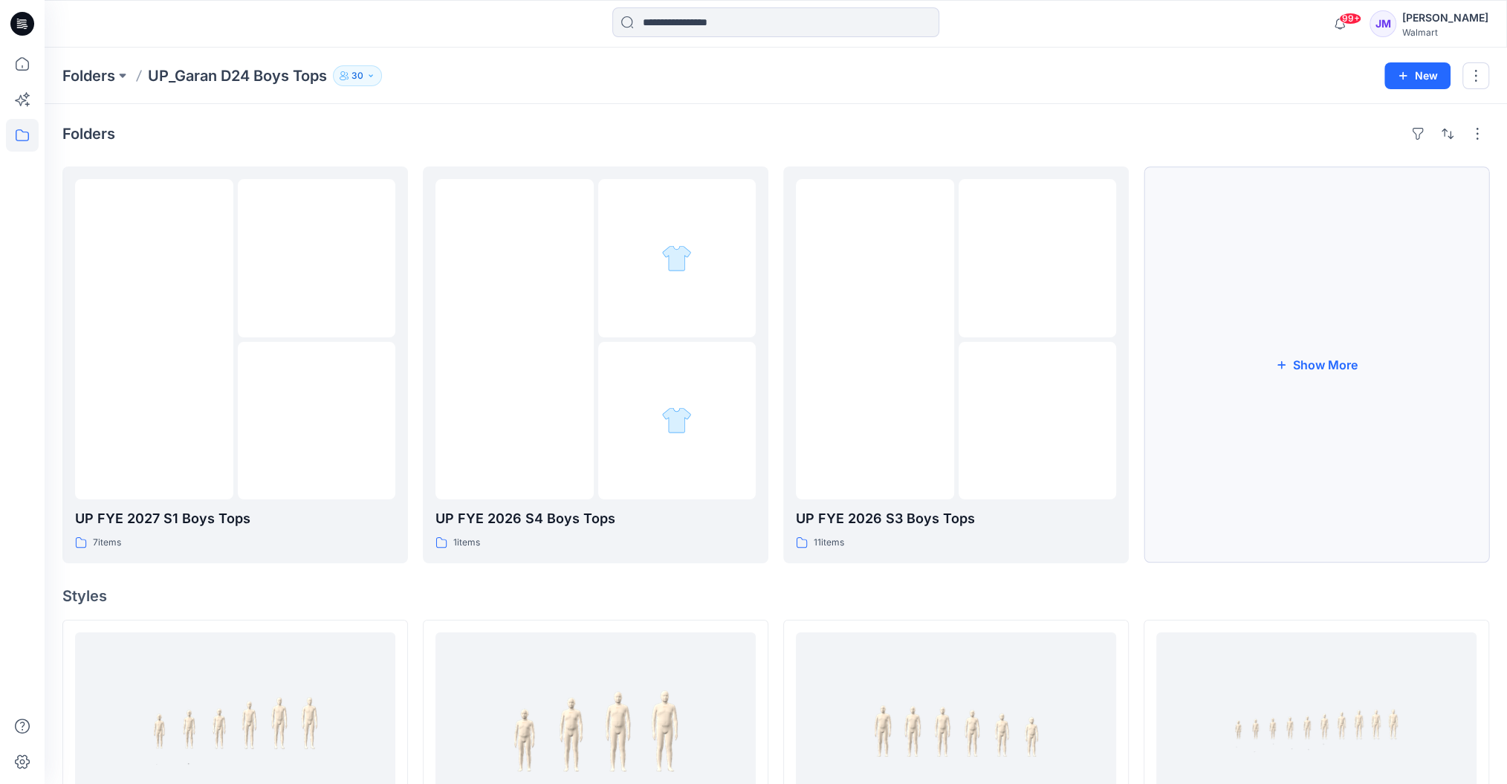
click at [1130, 359] on button "Show More" at bounding box center [1317, 364] width 346 height 397
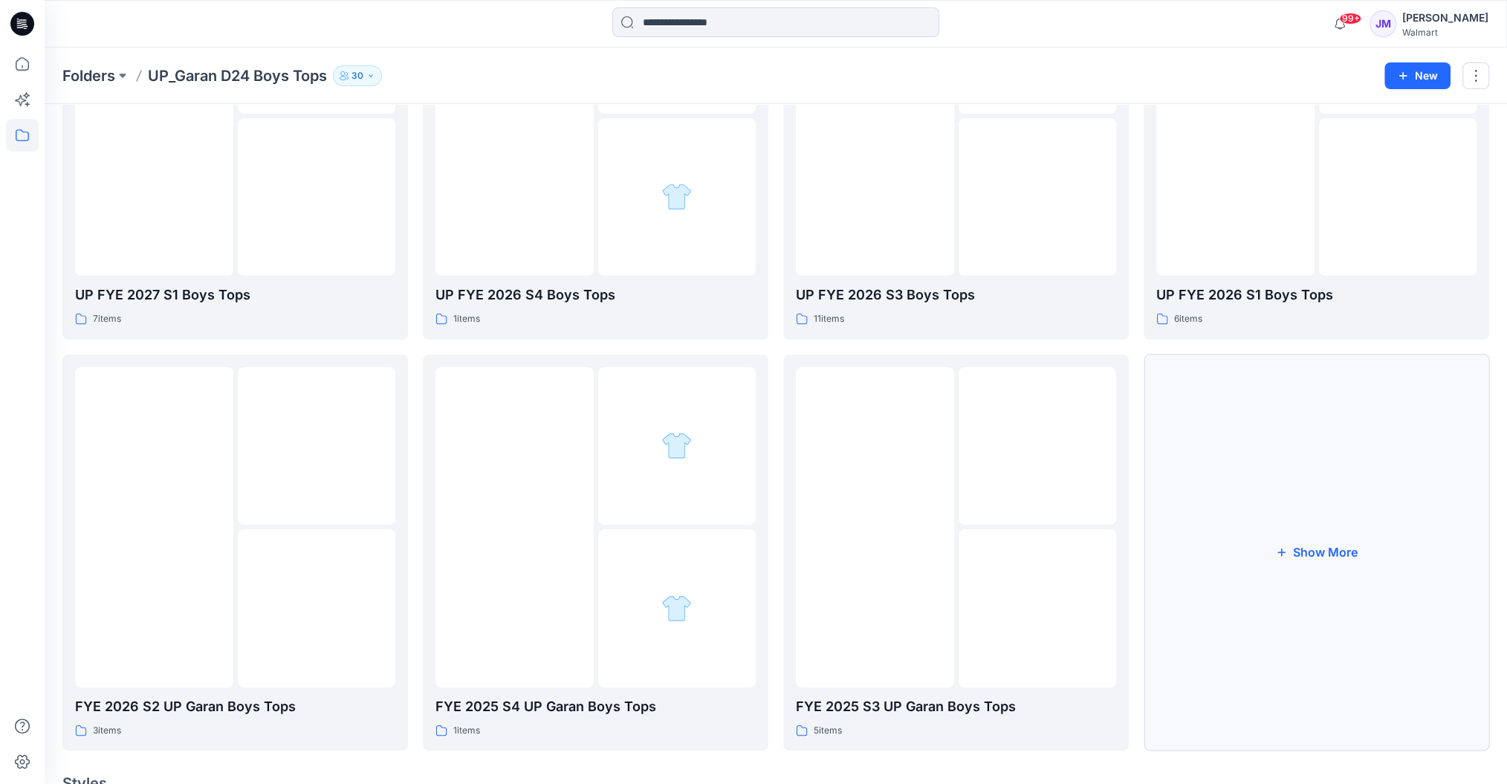
scroll to position [230, 0]
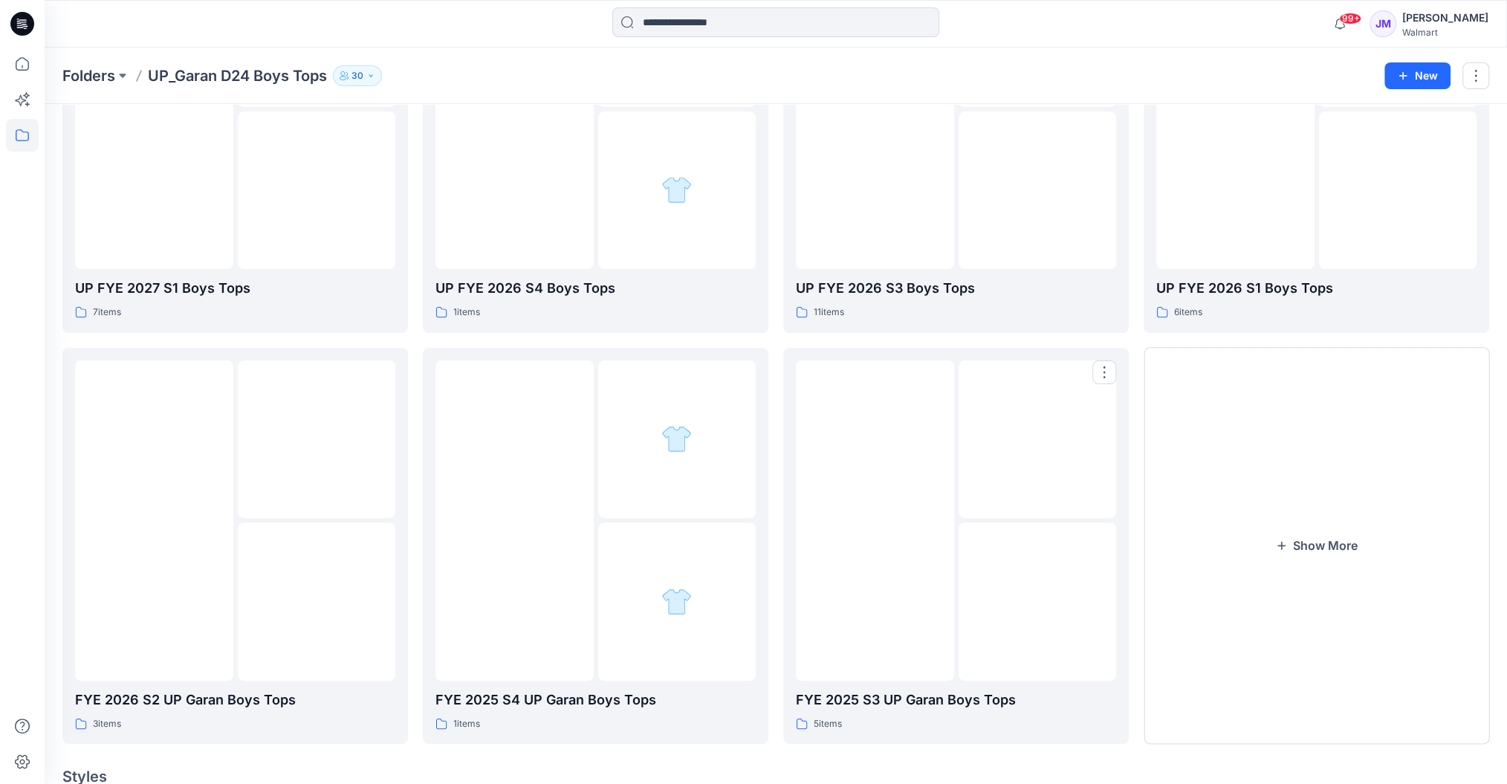
click at [956, 580] on div at bounding box center [956, 520] width 320 height 320
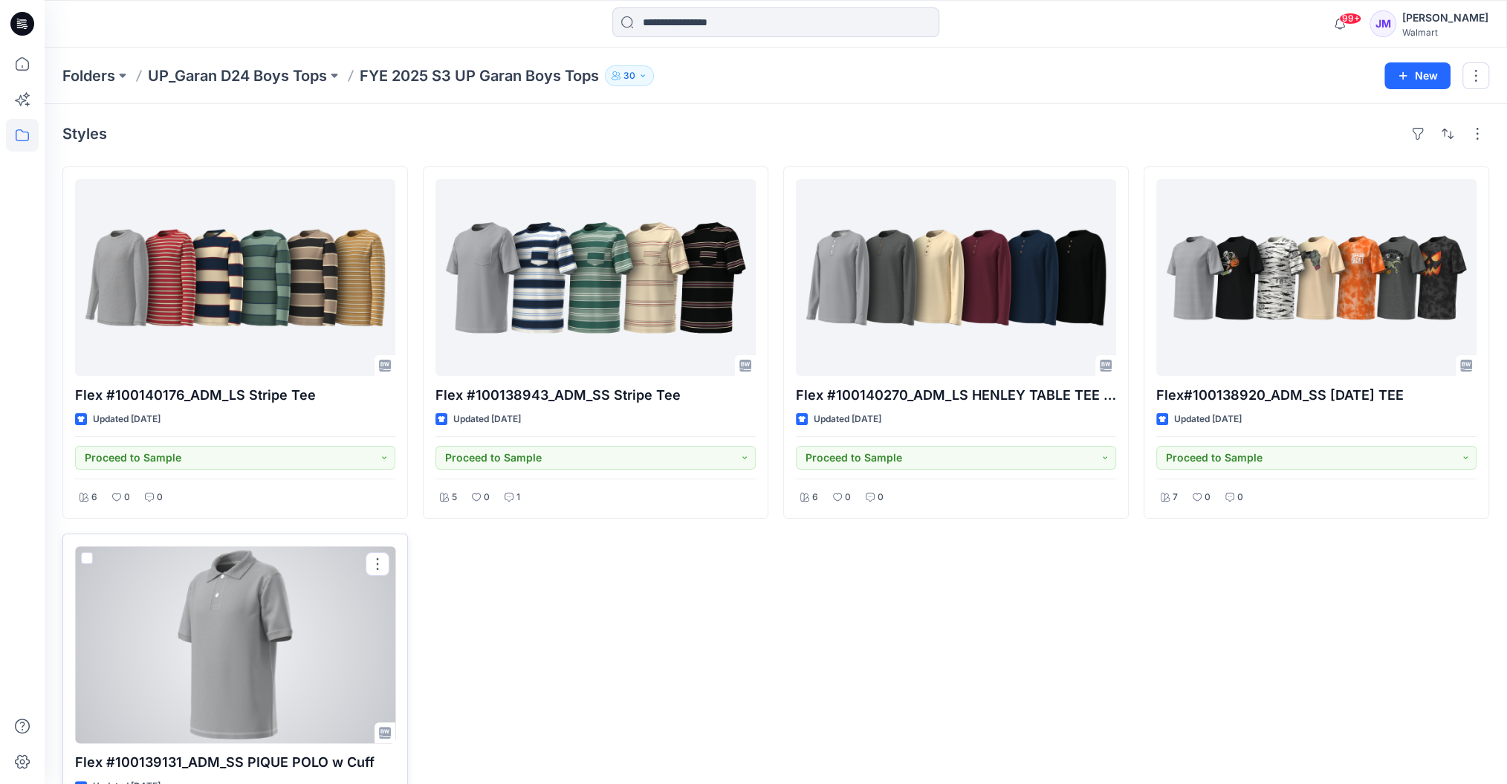
click at [149, 587] on div at bounding box center [235, 644] width 320 height 197
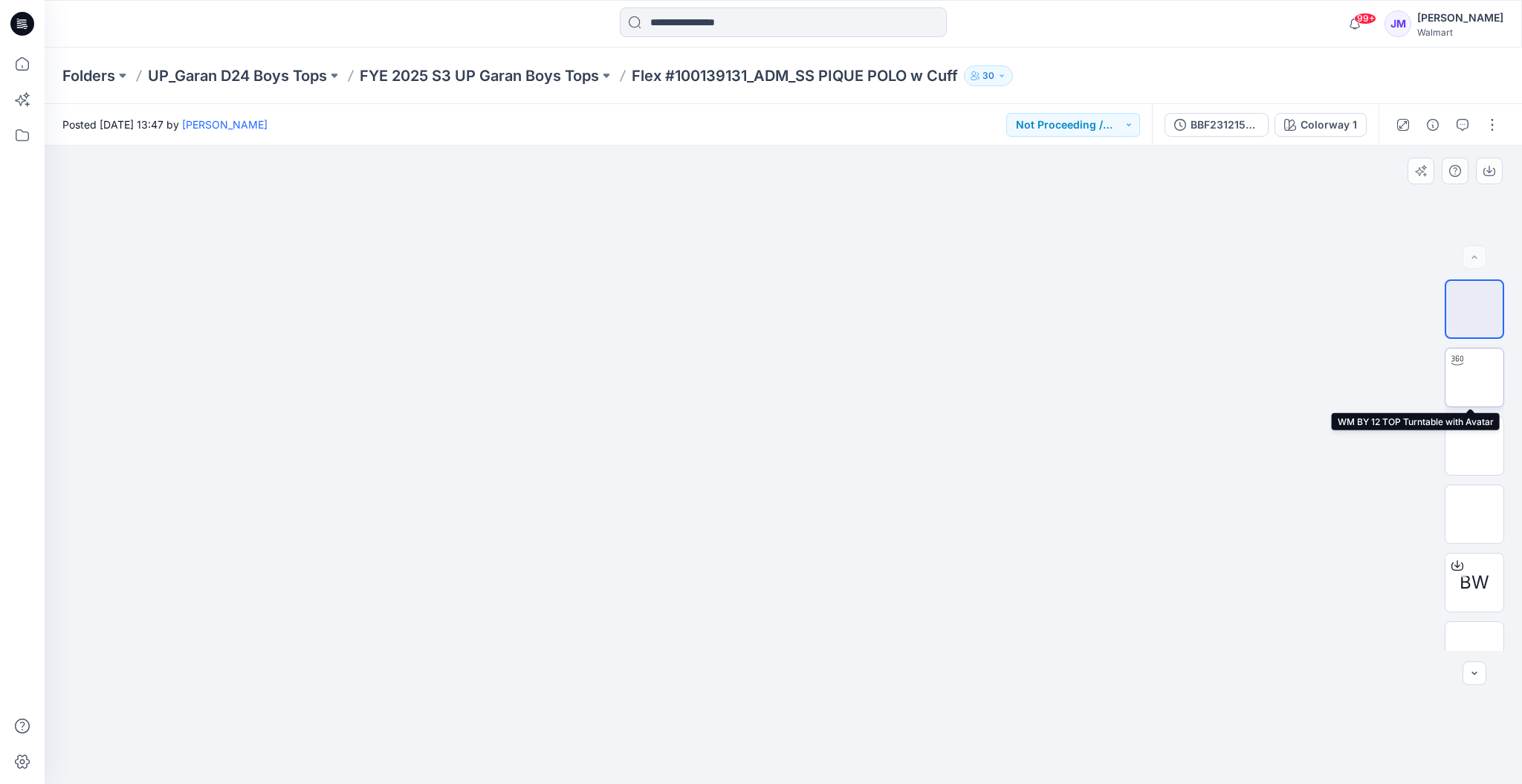
click at [1130, 378] on img at bounding box center [1474, 378] width 0 height 0
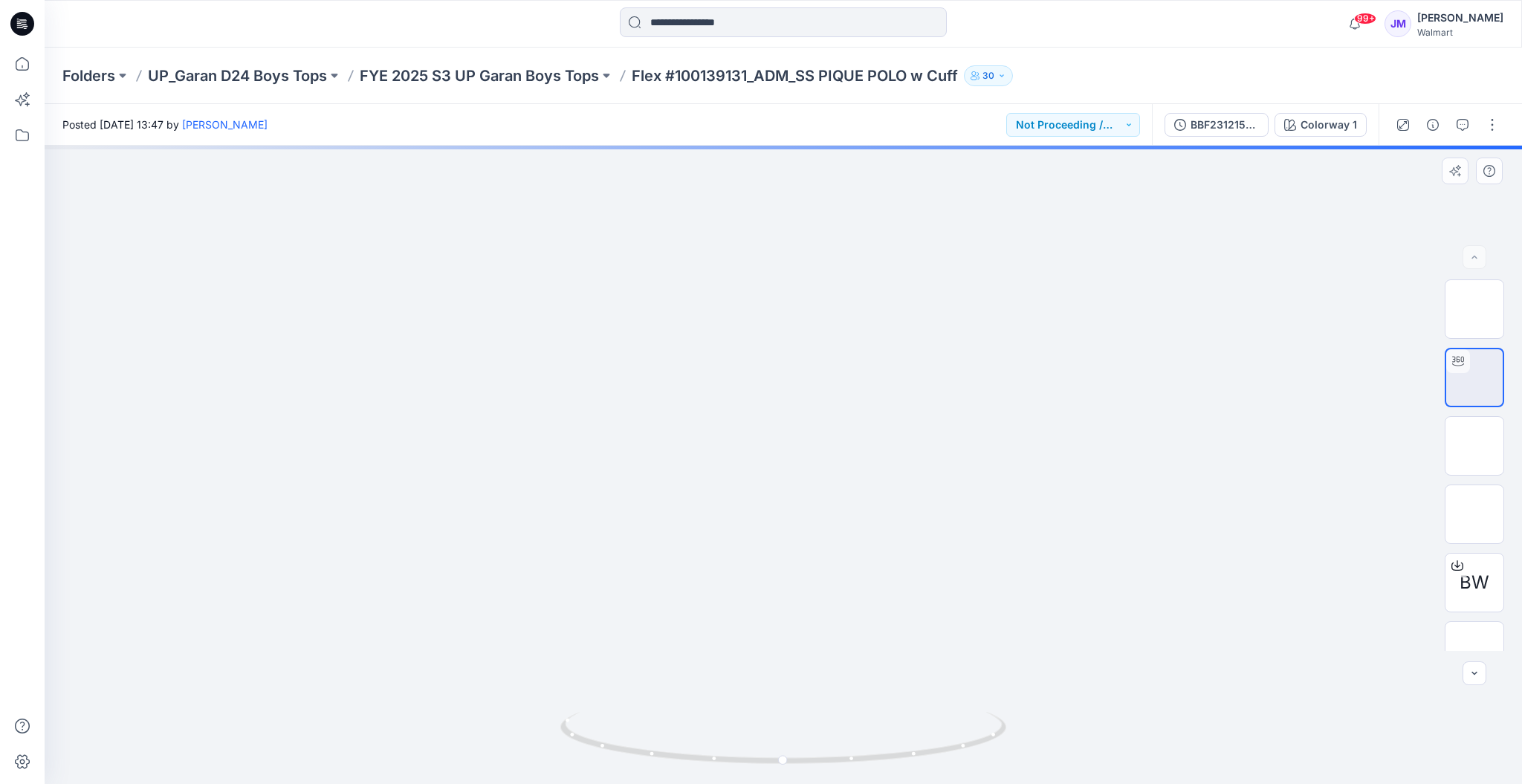
drag, startPoint x: 973, startPoint y: 311, endPoint x: 948, endPoint y: 519, distance: 208.9
drag, startPoint x: 1076, startPoint y: 276, endPoint x: 1014, endPoint y: 507, distance: 238.7
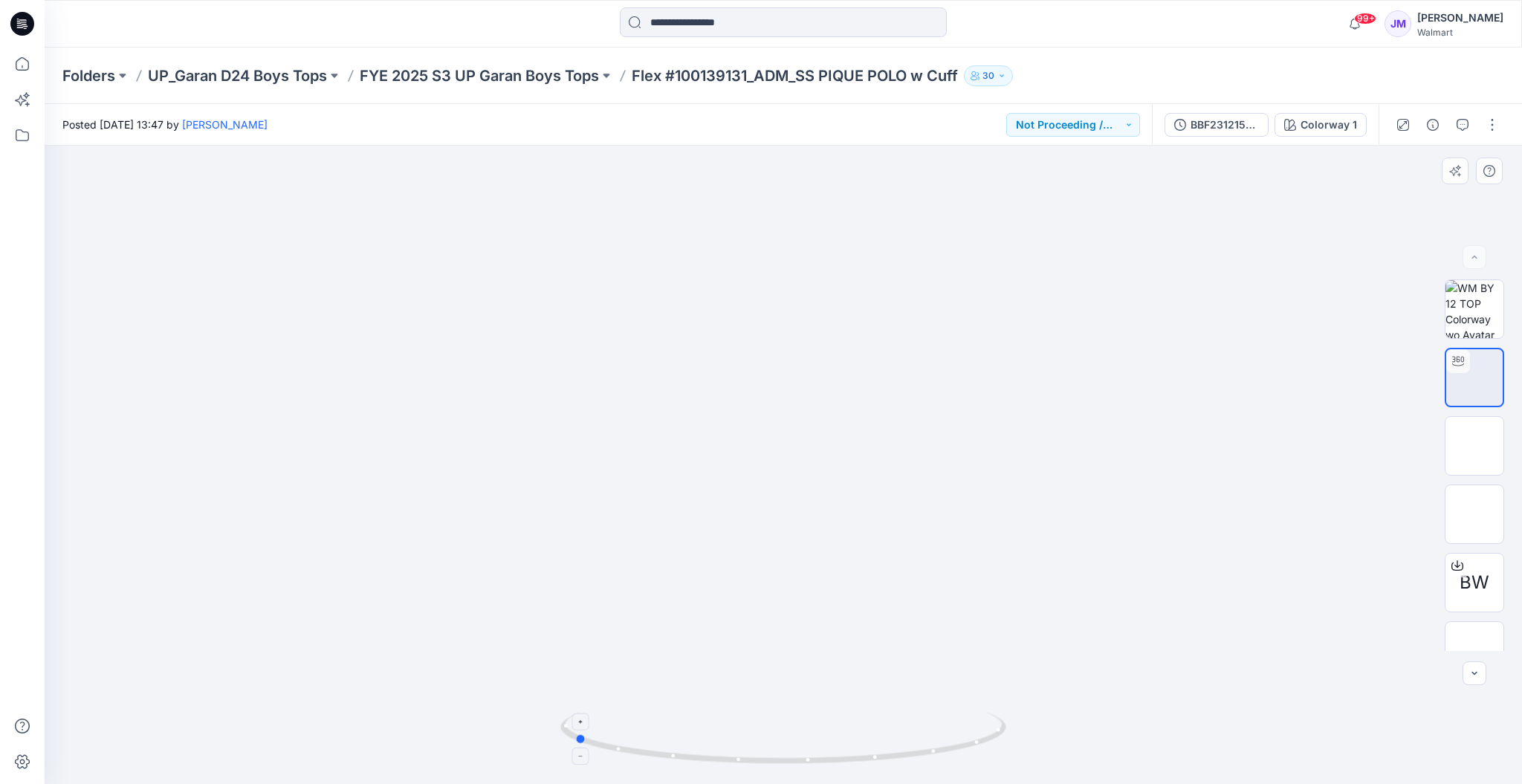
drag, startPoint x: 982, startPoint y: 751, endPoint x: 772, endPoint y: 750, distance: 209.6
click at [772, 587] on icon at bounding box center [785, 740] width 450 height 56
click at [1130, 587] on img at bounding box center [1474, 621] width 0 height 0
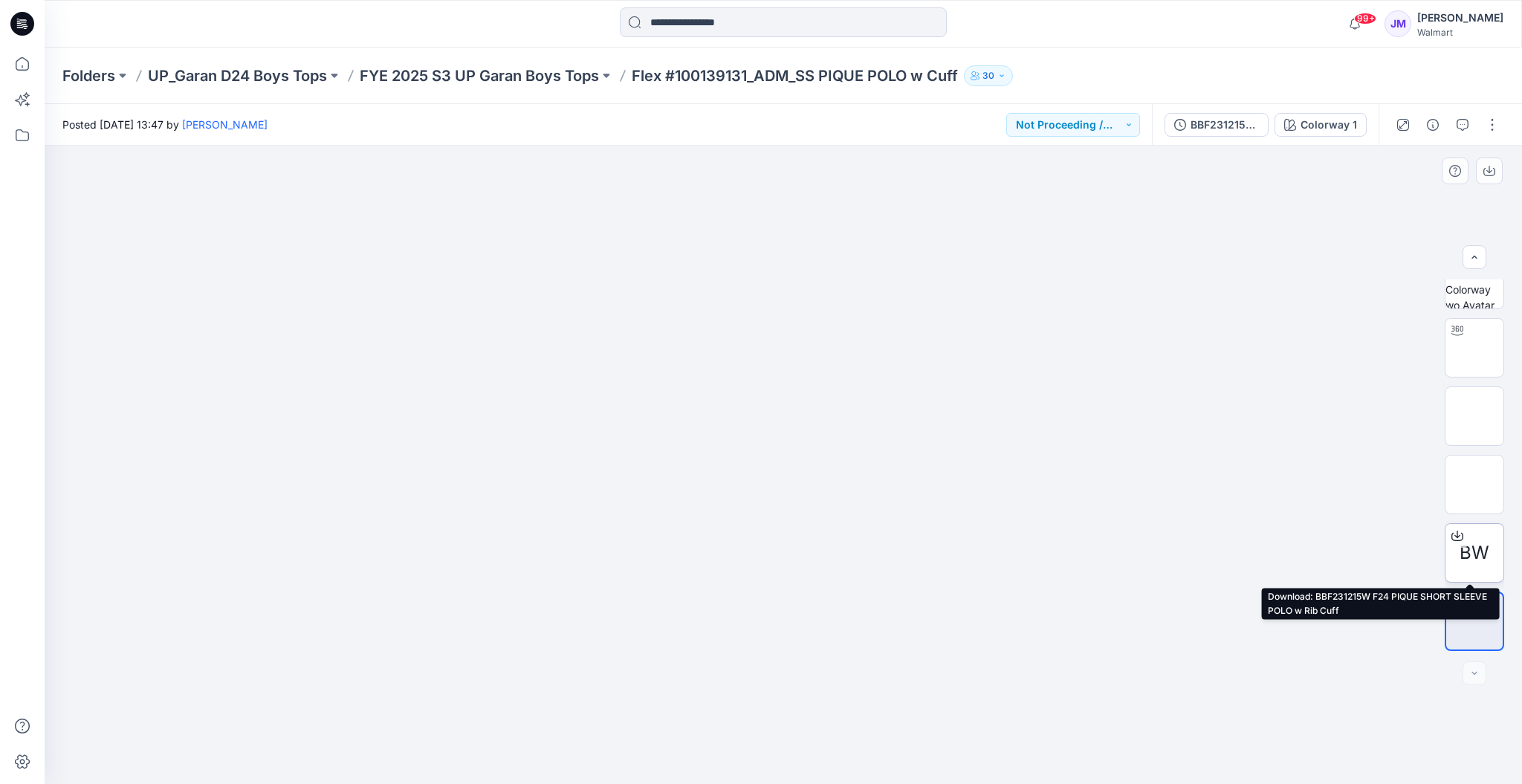
click at [1130, 537] on icon at bounding box center [1457, 533] width 6 height 7
click at [88, 70] on p "Folders" at bounding box center [88, 75] width 53 height 21
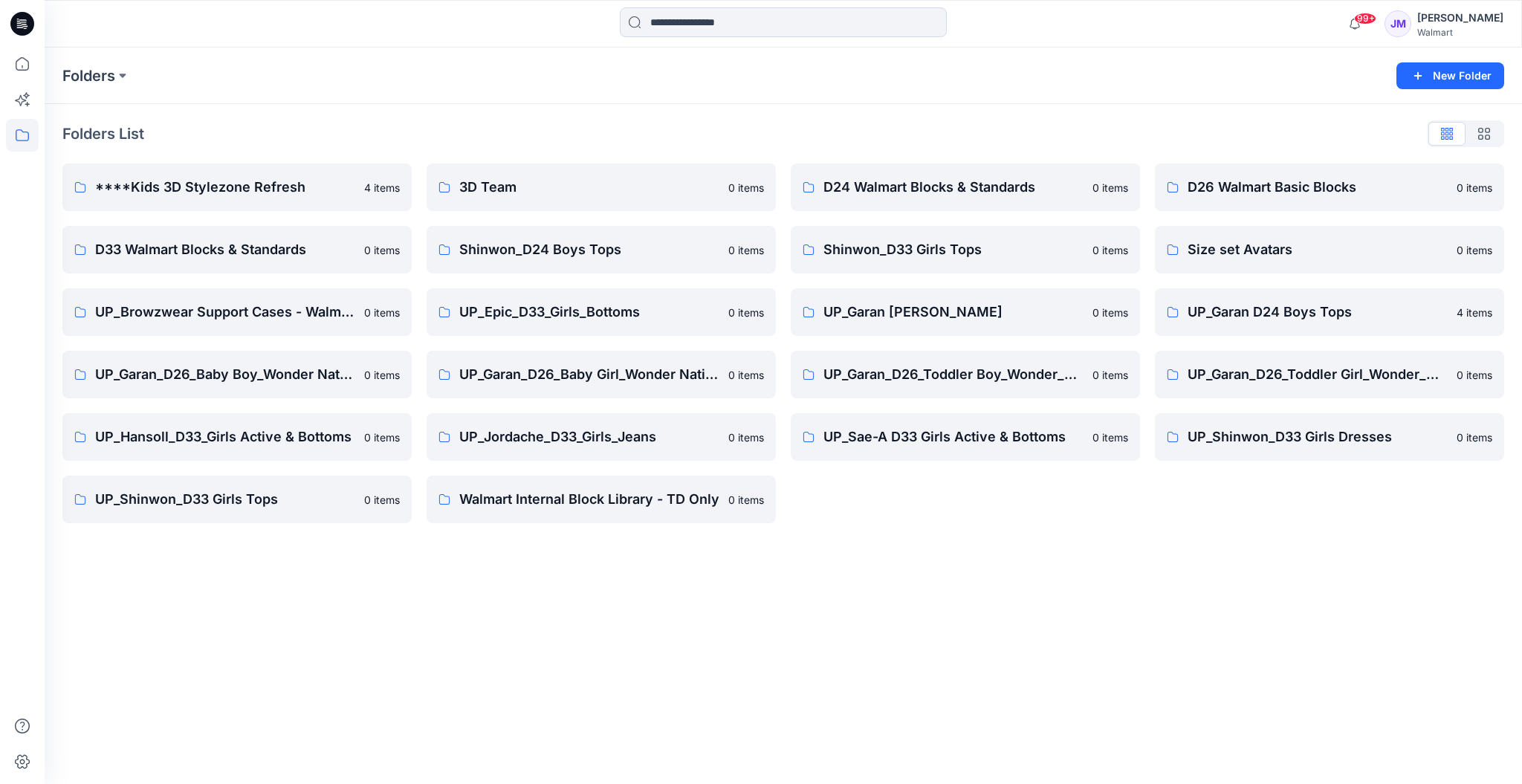
click at [1130, 16] on div "[PERSON_NAME]" at bounding box center [1460, 18] width 86 height 18
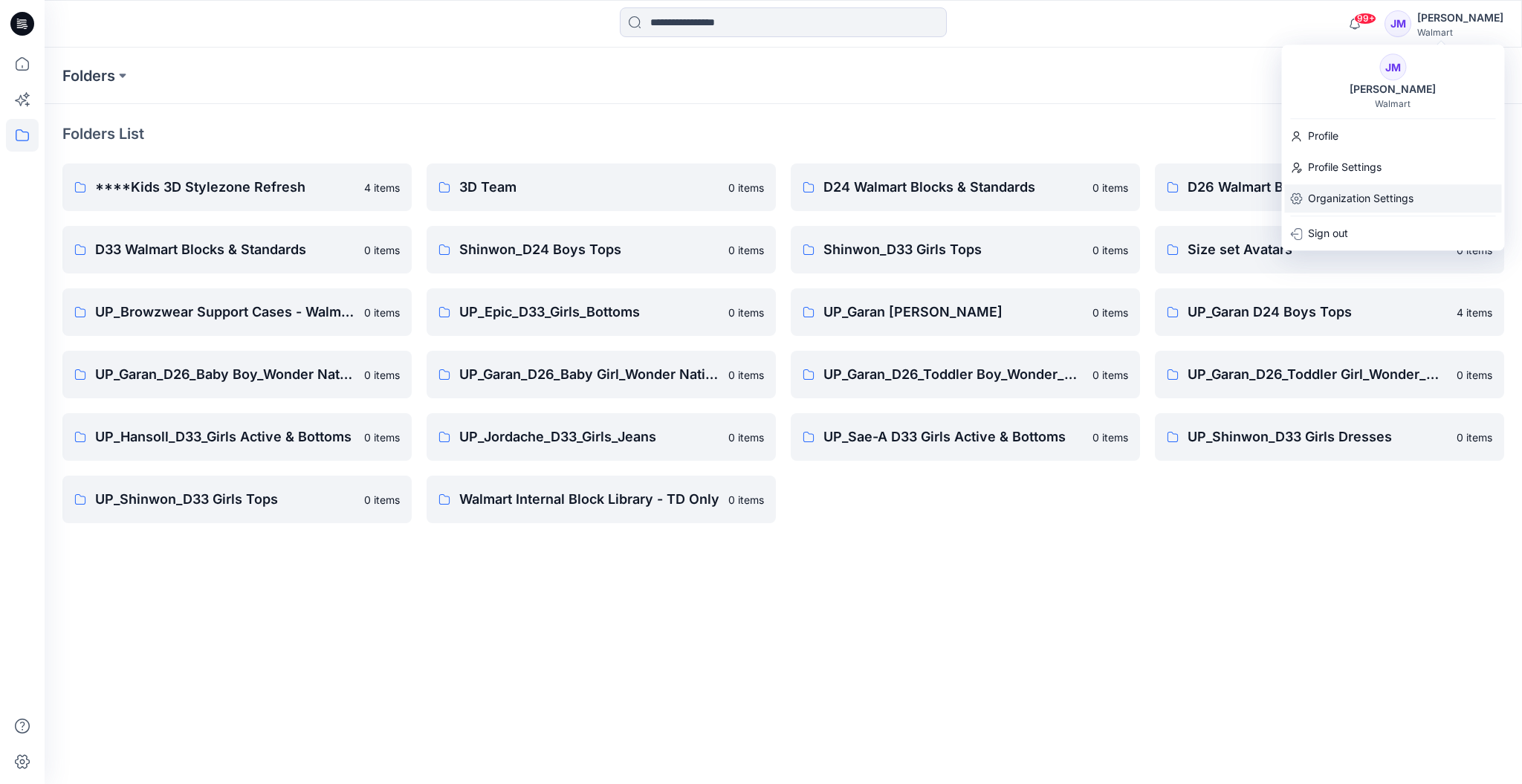
click at [1130, 192] on p "Organization Settings" at bounding box center [1361, 198] width 106 height 28
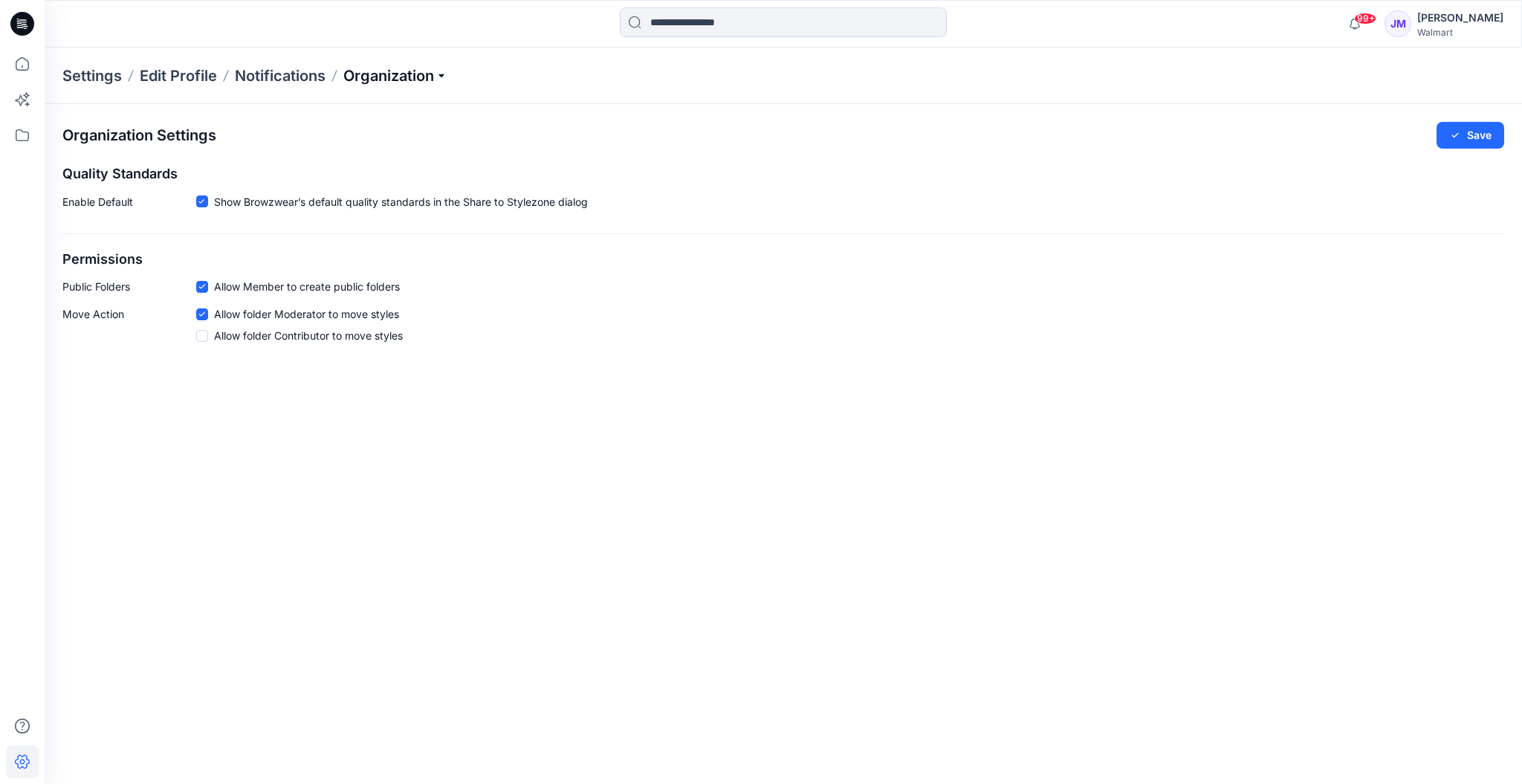
click at [392, 79] on p "Organization" at bounding box center [395, 75] width 104 height 21
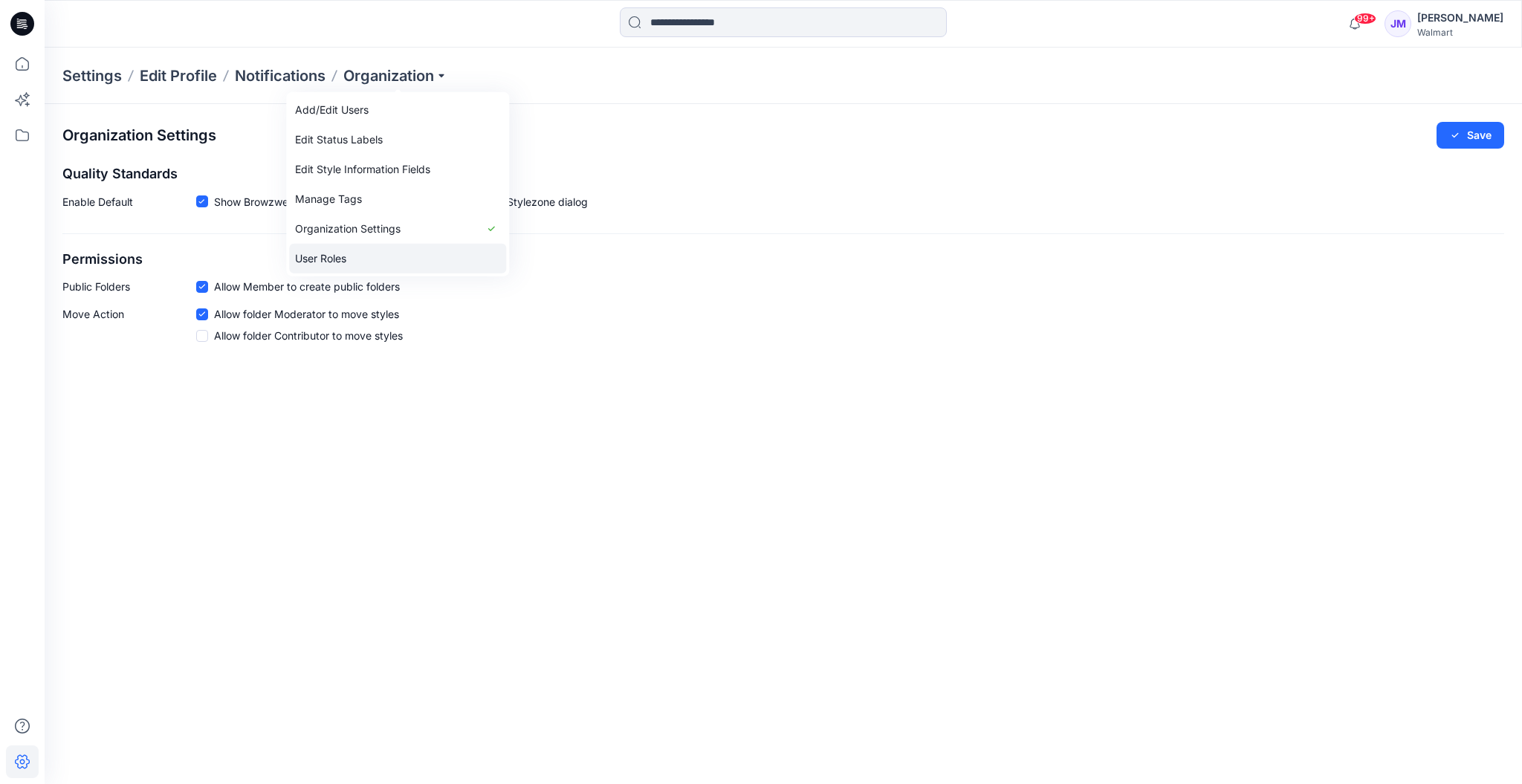
click at [369, 250] on link "User Roles" at bounding box center [397, 259] width 217 height 30
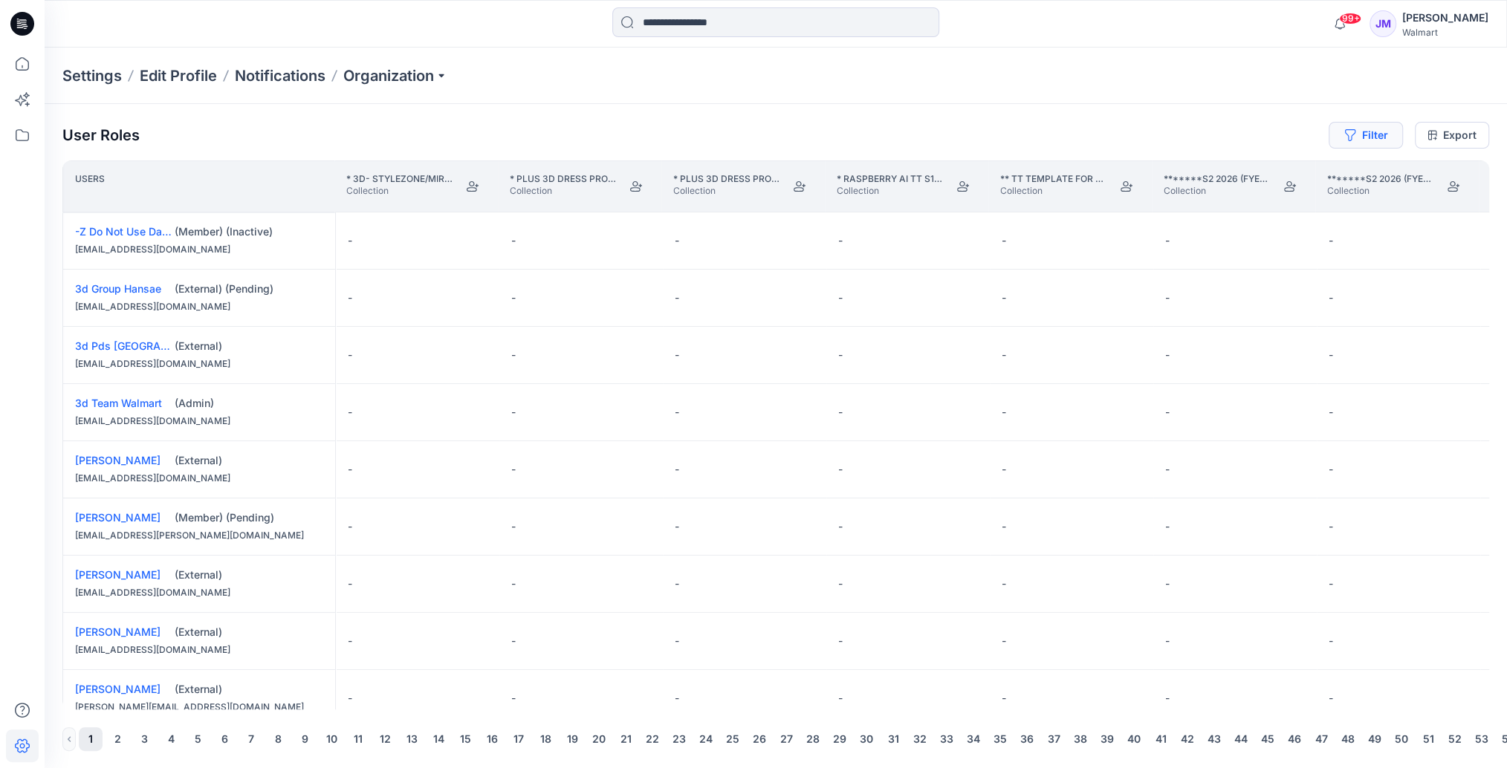
click at [1130, 135] on button "Filter" at bounding box center [1366, 135] width 74 height 27
click at [1130, 178] on div at bounding box center [1312, 174] width 153 height 19
type input "**********"
click at [1130, 208] on p "[PERSON_NAME]" at bounding box center [1307, 211] width 85 height 19
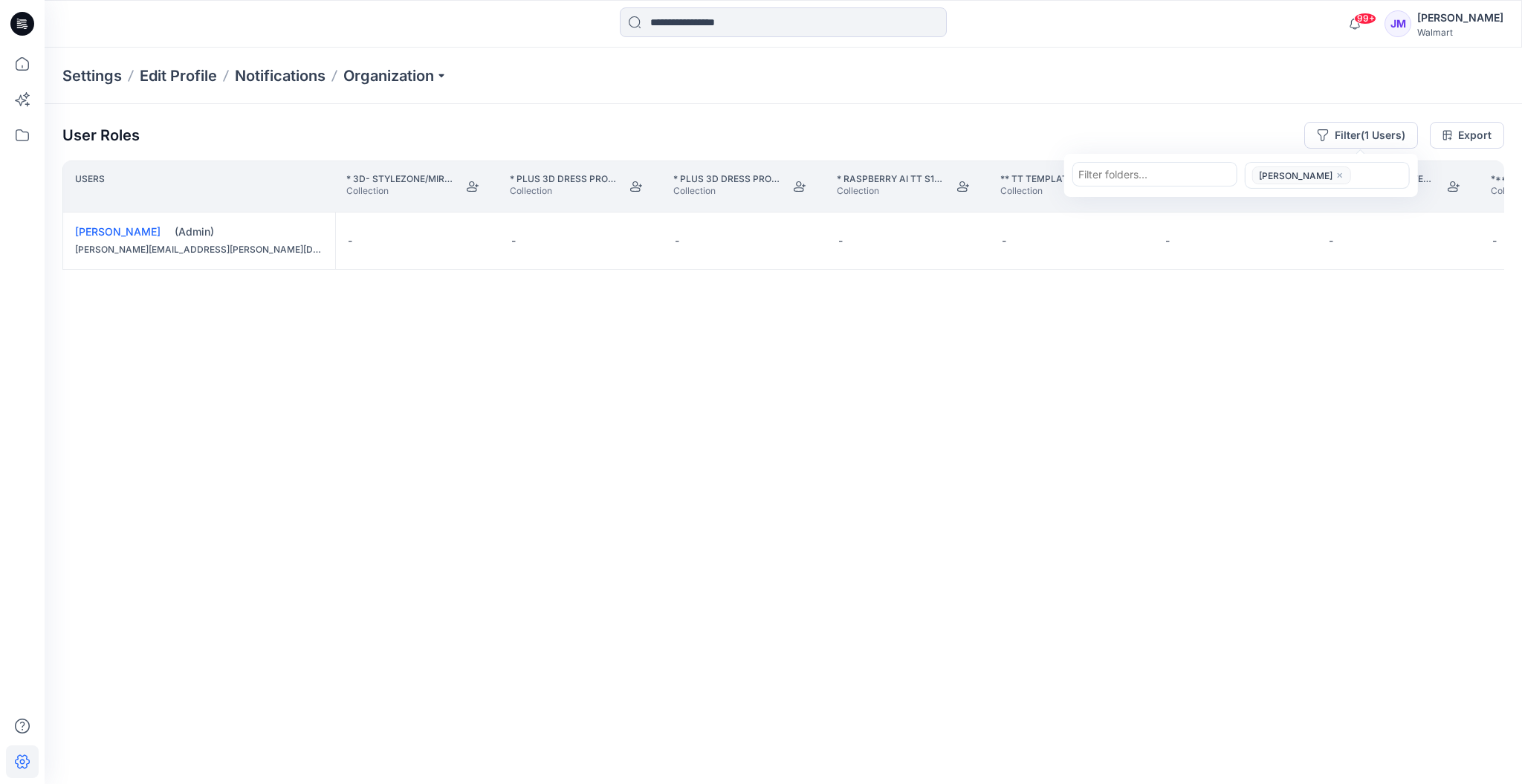
click at [1130, 177] on div at bounding box center [1154, 174] width 153 height 19
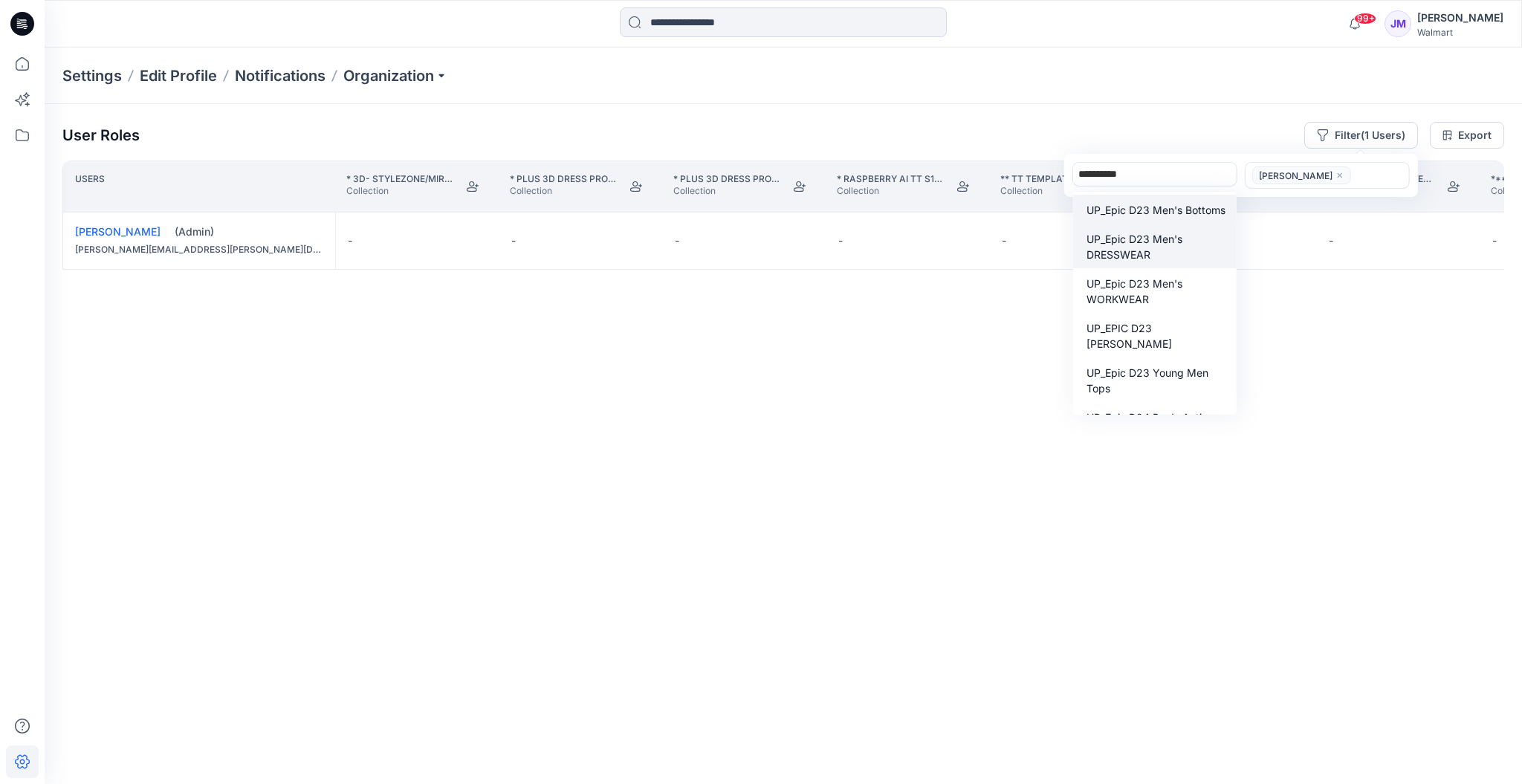
type input "**********"
click at [1130, 243] on p "UP_Epic D23 Men's DRESSWEAR" at bounding box center [1156, 246] width 141 height 31
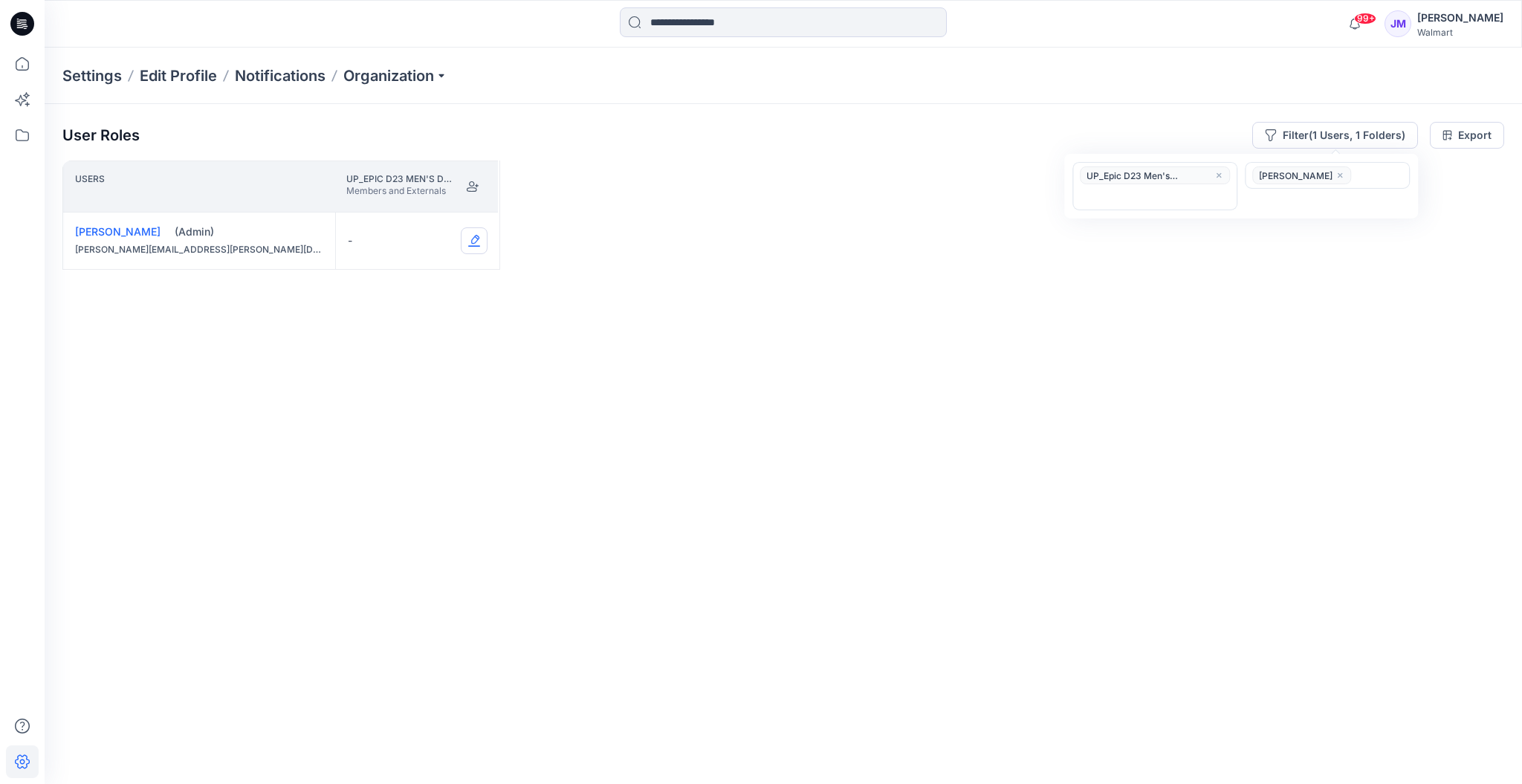
click at [472, 239] on button "Edit Role" at bounding box center [474, 240] width 27 height 27
click at [407, 357] on button "Moderator" at bounding box center [403, 356] width 161 height 27
click at [25, 130] on icon at bounding box center [22, 135] width 33 height 33
click at [23, 135] on icon at bounding box center [22, 135] width 33 height 33
click at [20, 135] on icon at bounding box center [22, 135] width 33 height 33
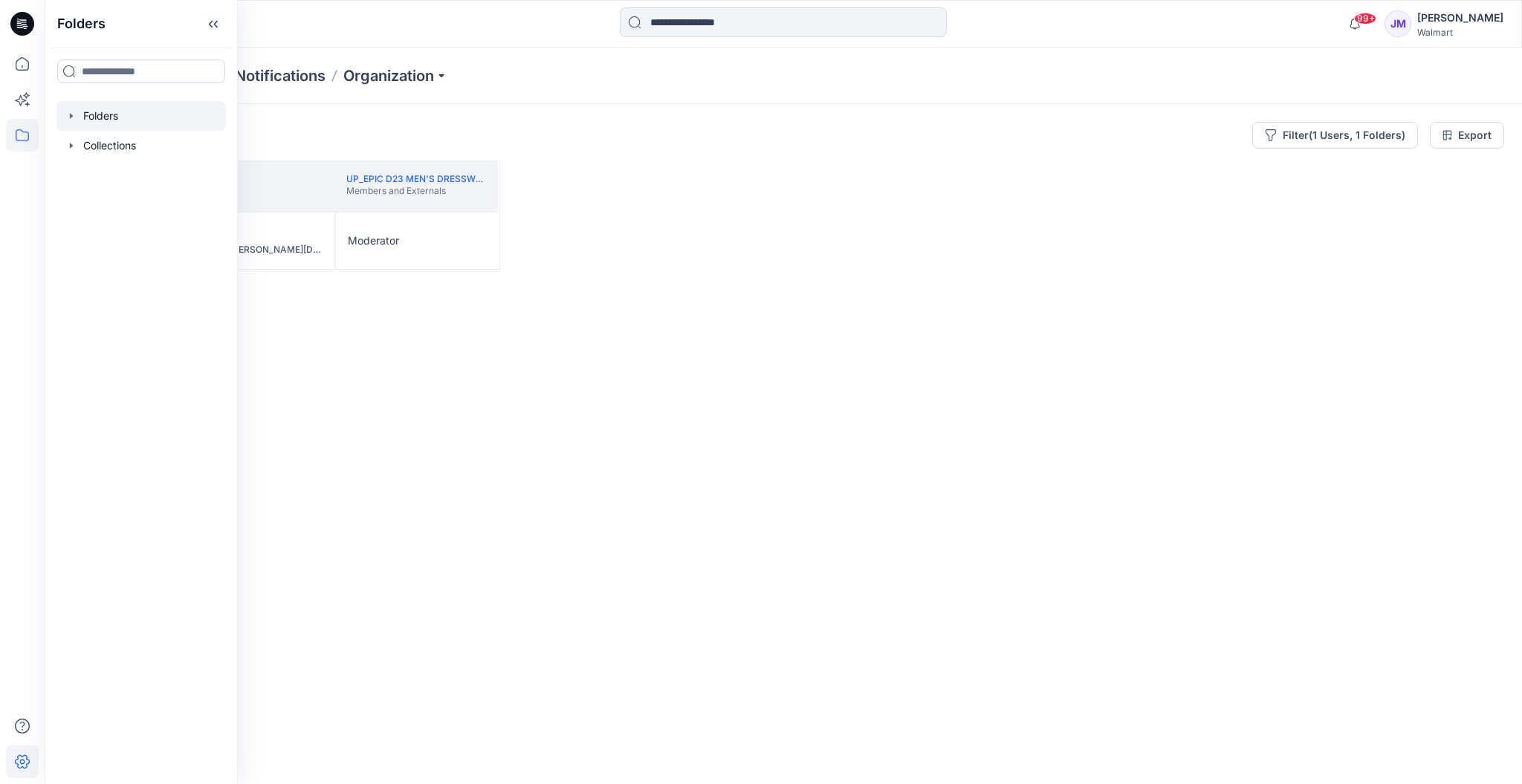
click at [100, 109] on div at bounding box center [140, 116] width 169 height 30
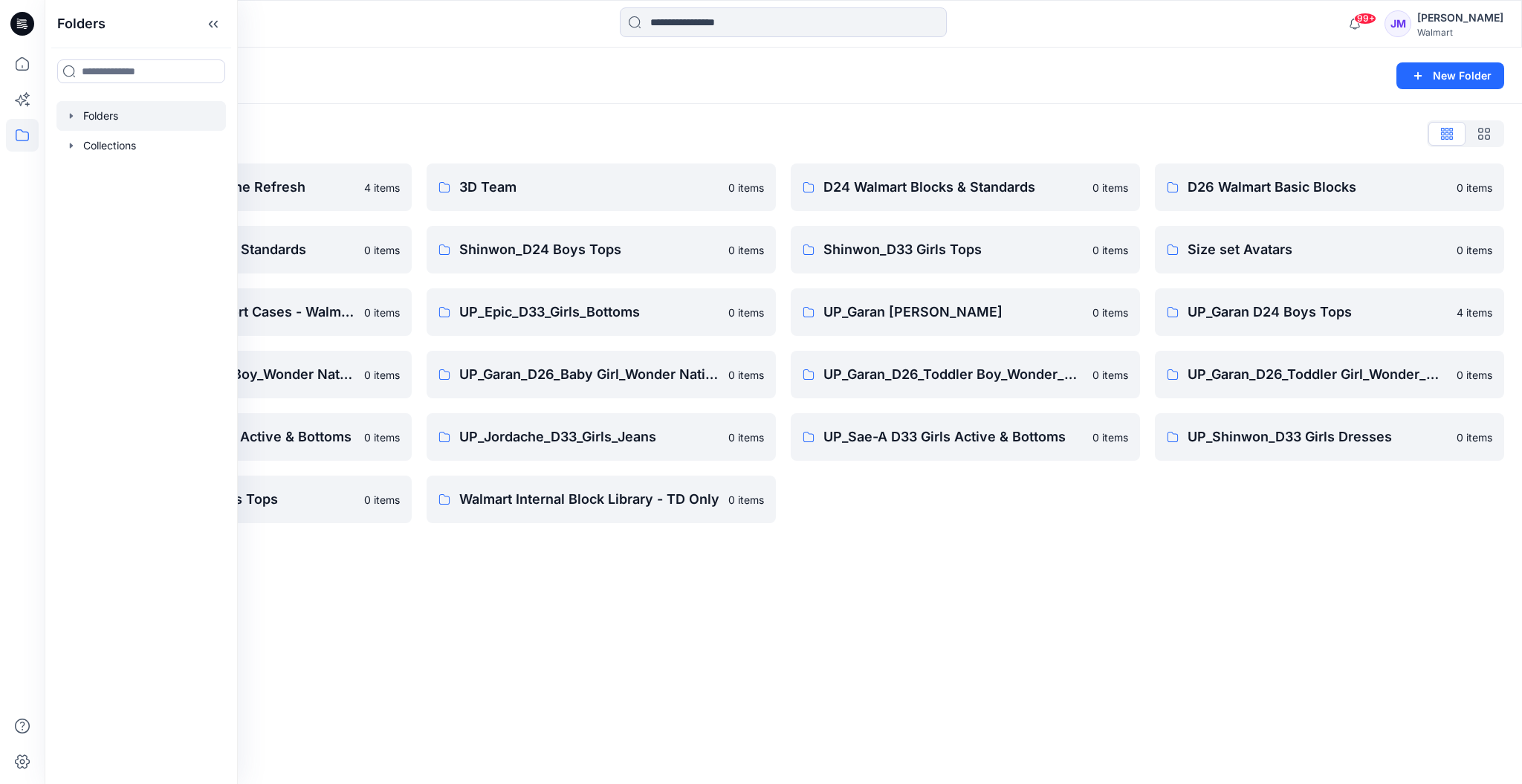
click at [601, 87] on div "Folders New Folder" at bounding box center [783, 76] width 1477 height 56
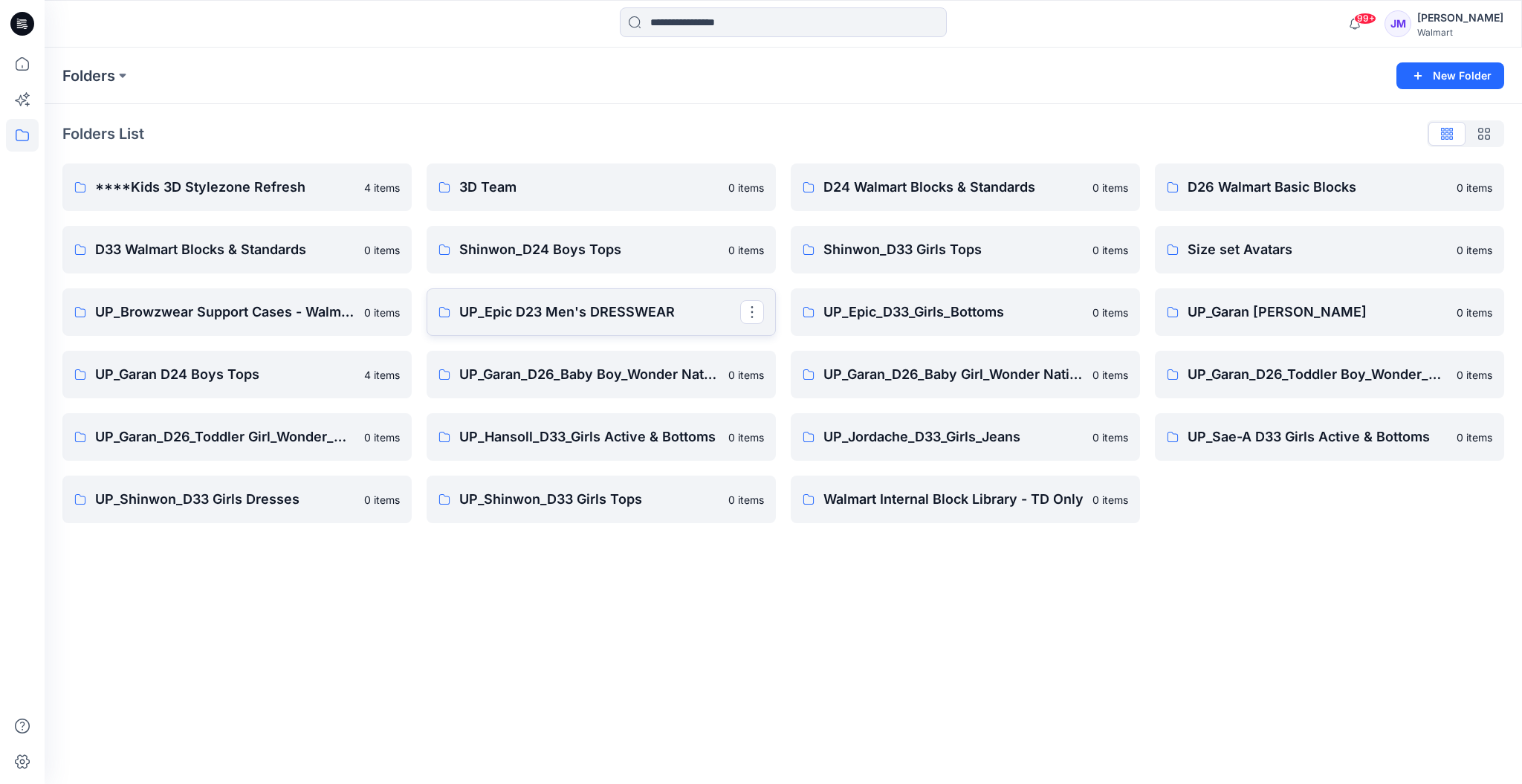
click at [621, 310] on p "UP_Epic D23 Men's DRESSWEAR" at bounding box center [599, 312] width 281 height 21
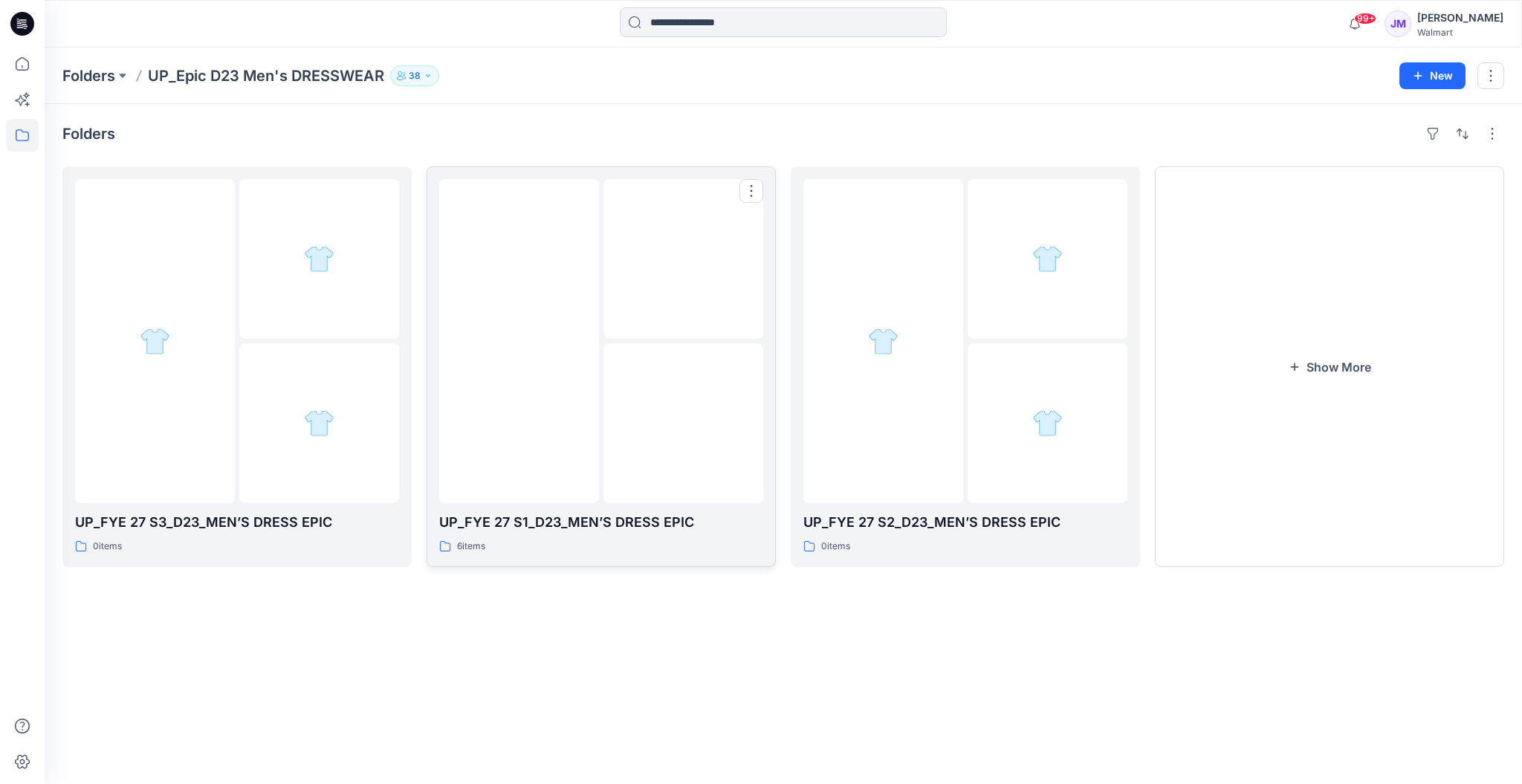
click at [519, 341] on img at bounding box center [519, 341] width 0 height 0
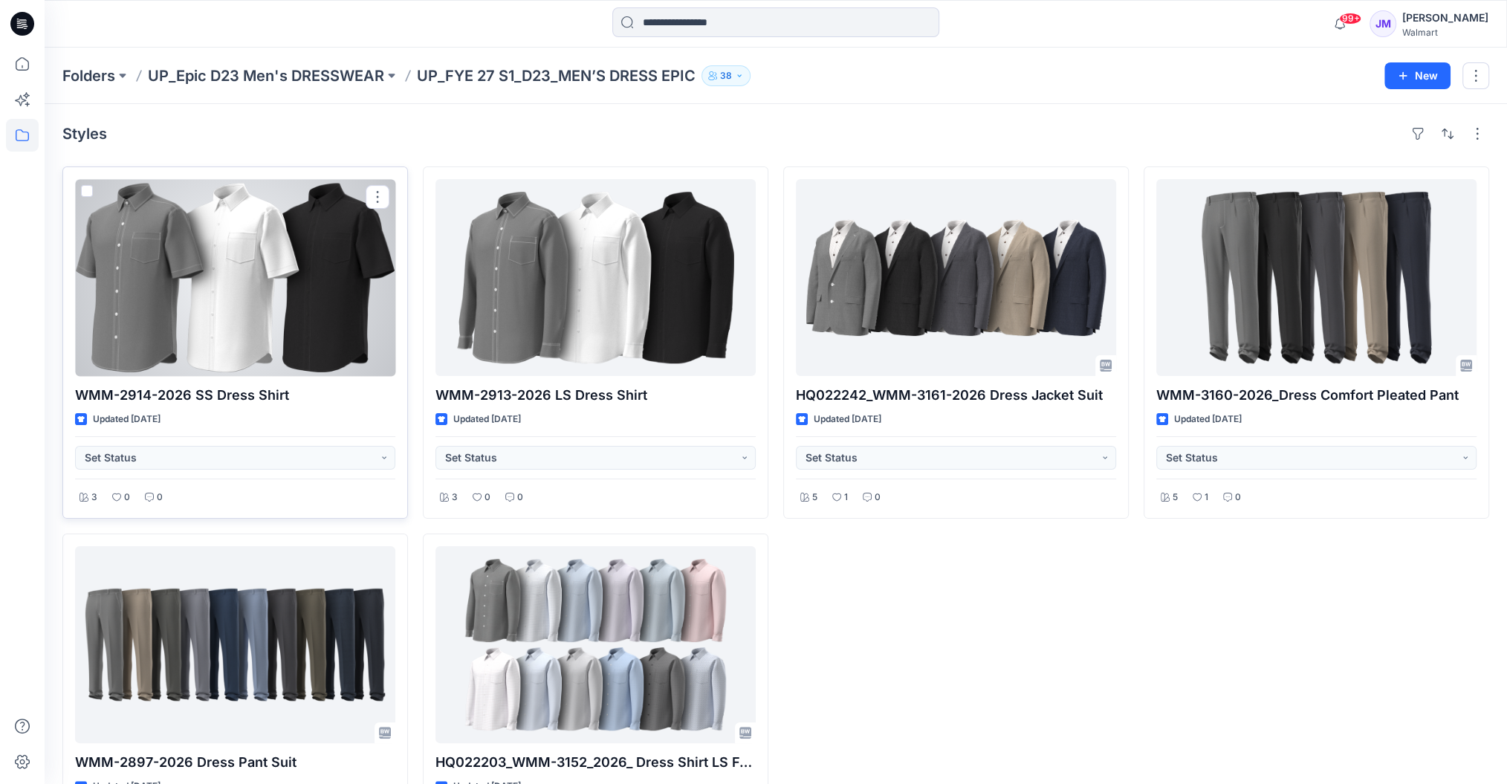
click at [311, 318] on div at bounding box center [235, 277] width 320 height 197
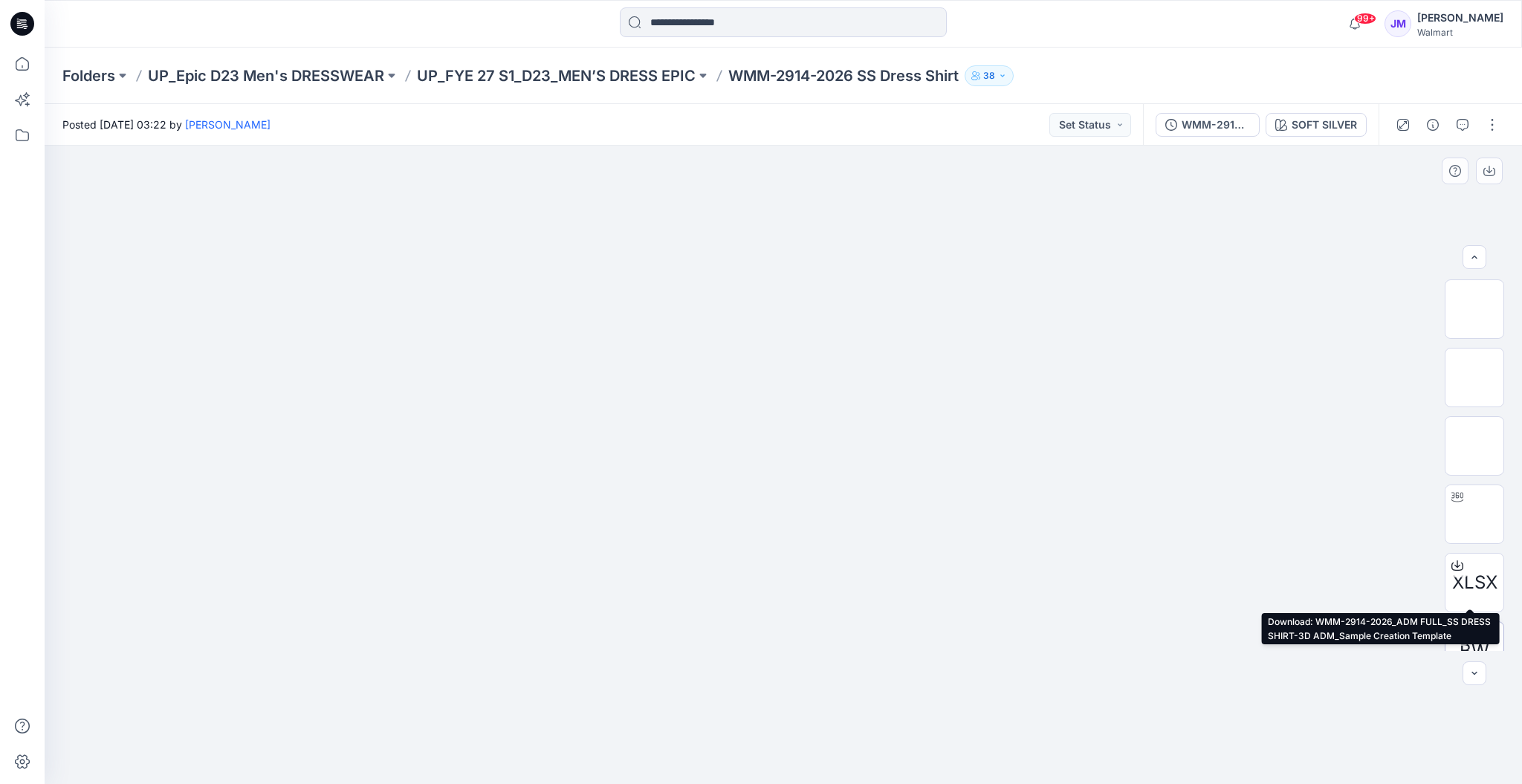
scroll to position [33, 0]
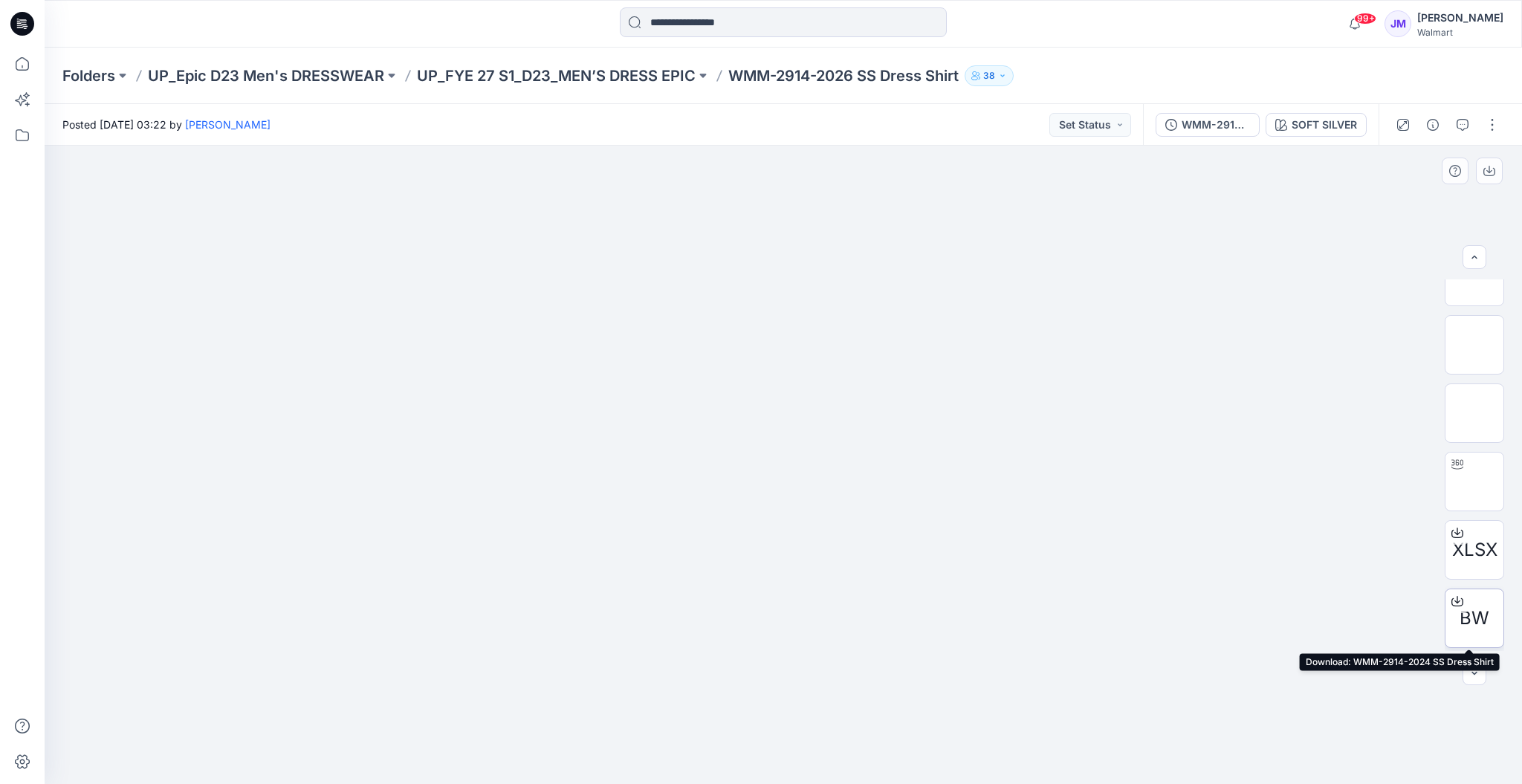
click at [1130, 587] on icon at bounding box center [1457, 601] width 12 height 12
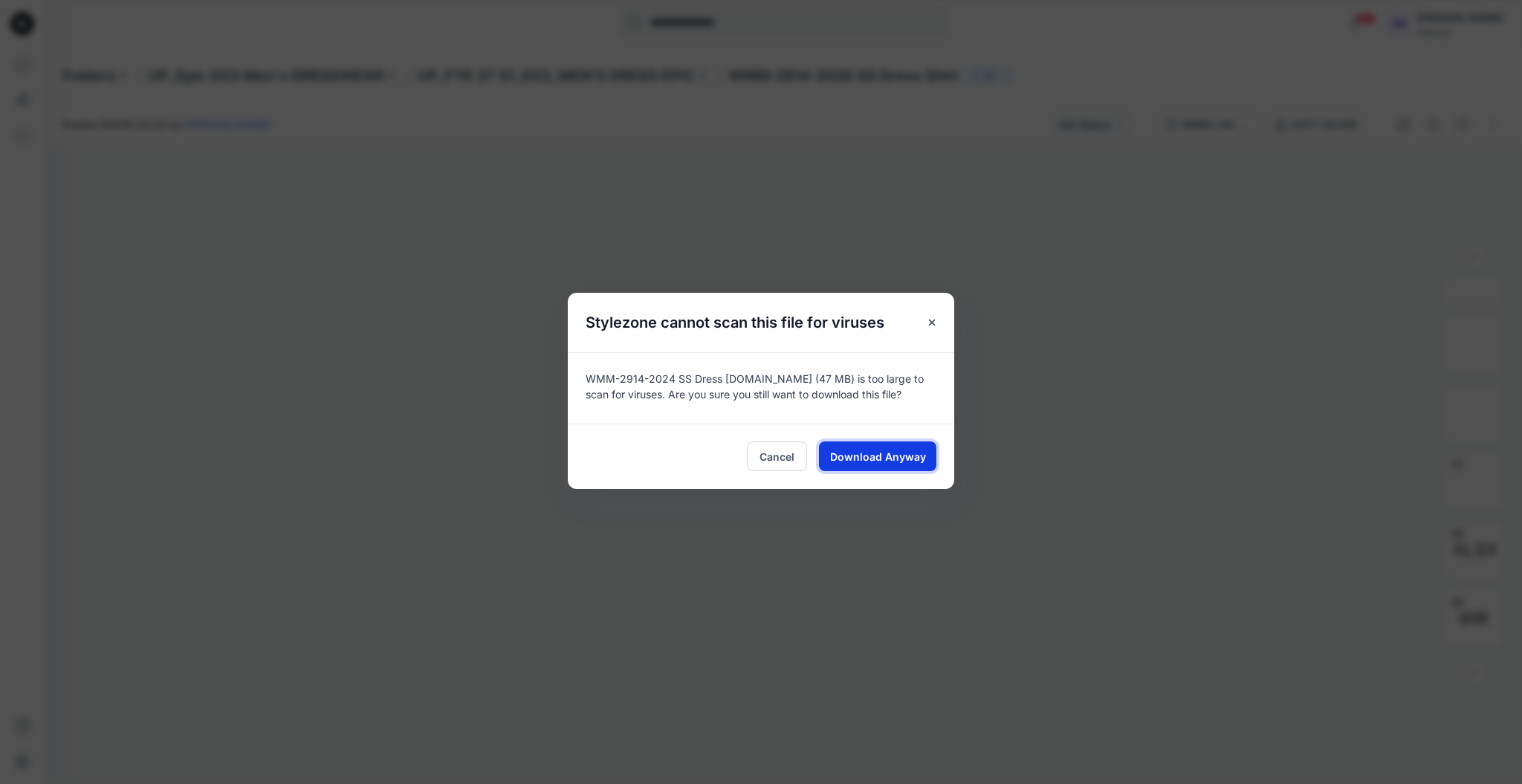
click at [889, 453] on span "Download Anyway" at bounding box center [878, 457] width 96 height 16
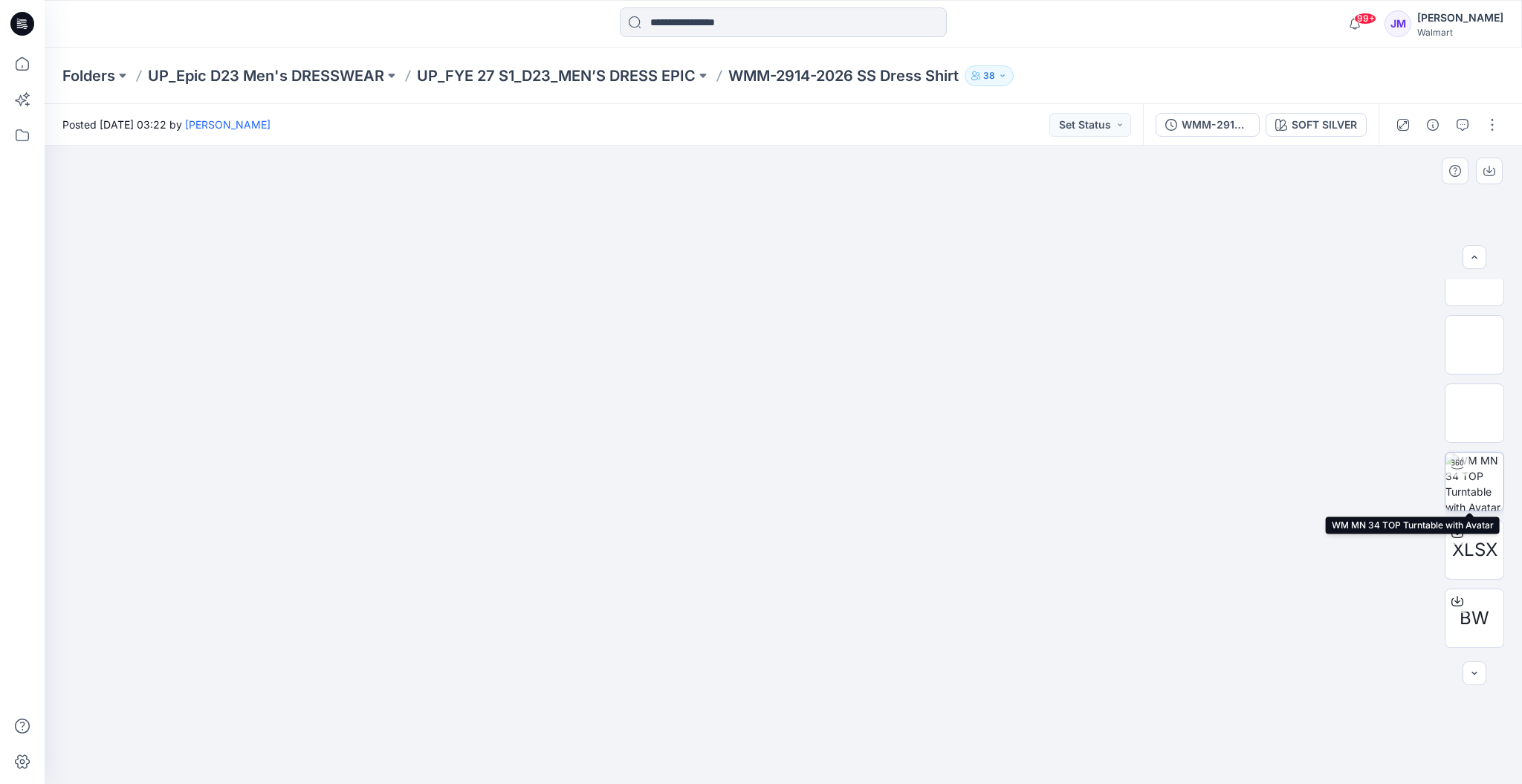
click at [1130, 464] on img at bounding box center [1474, 482] width 58 height 58
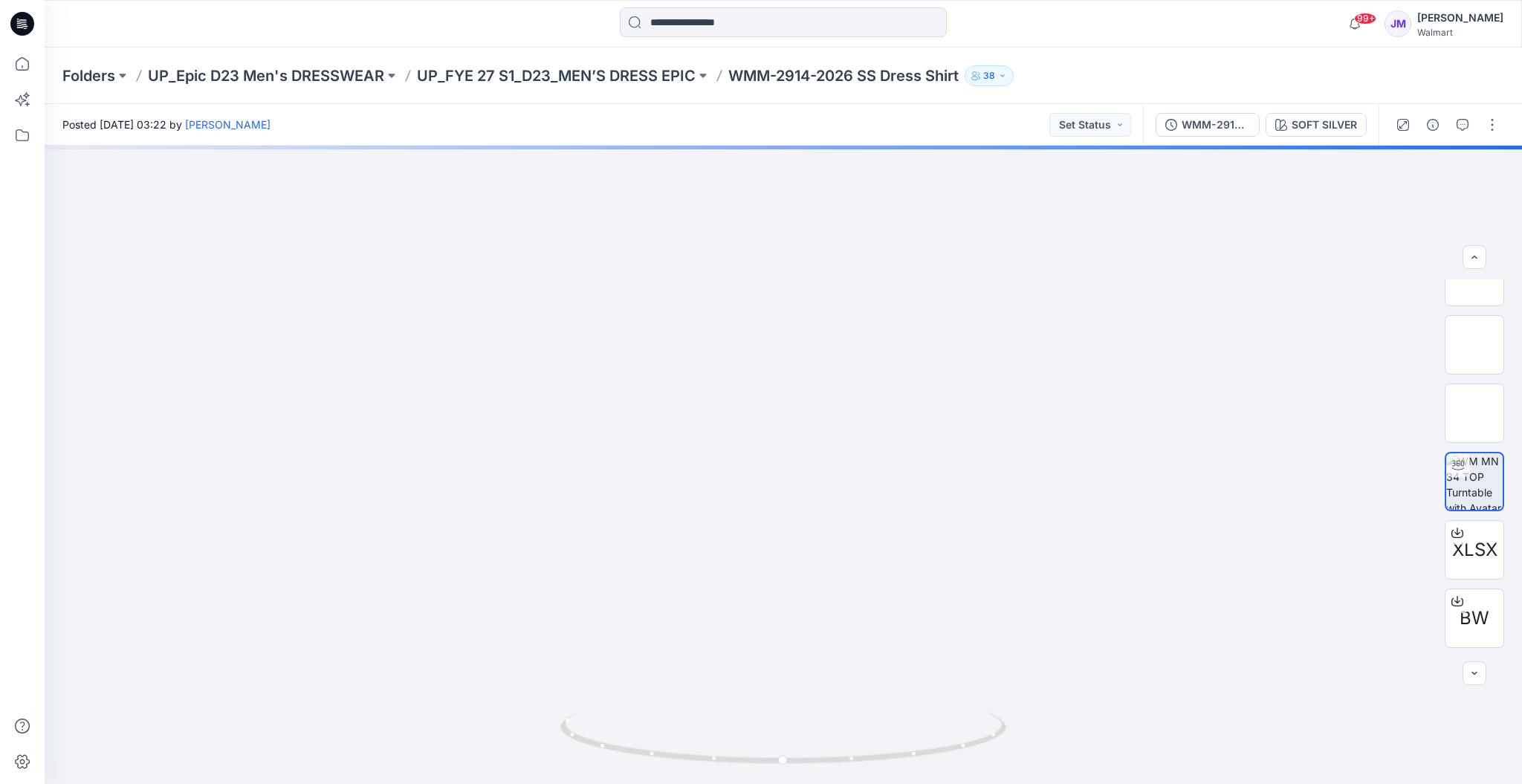
drag, startPoint x: 907, startPoint y: 435, endPoint x: 889, endPoint y: 831, distance: 395.8
